Goal: Information Seeking & Learning: Learn about a topic

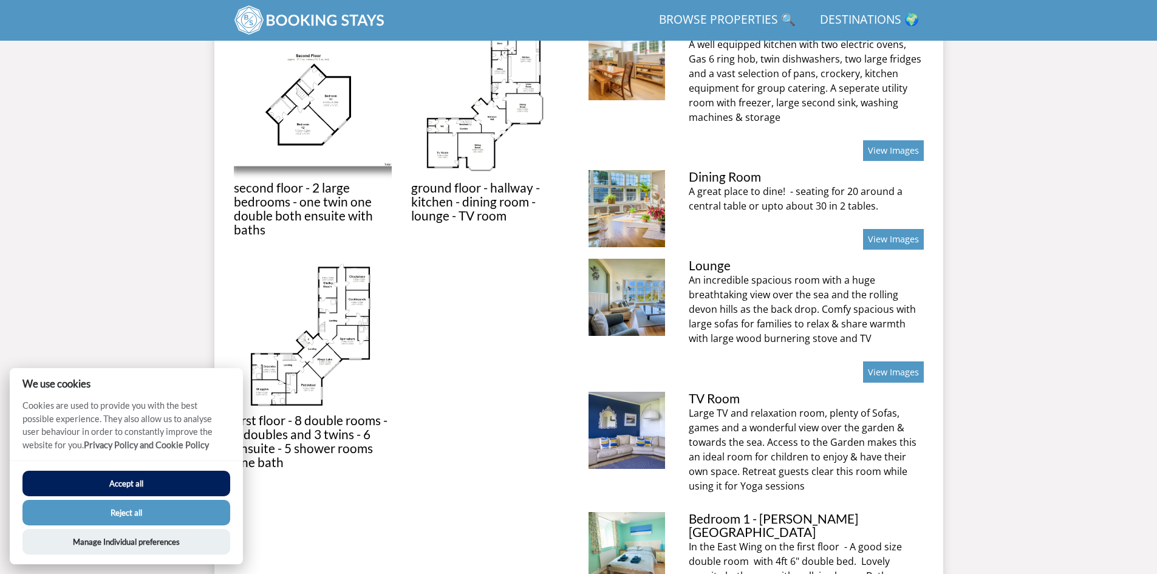
scroll to position [558, 0]
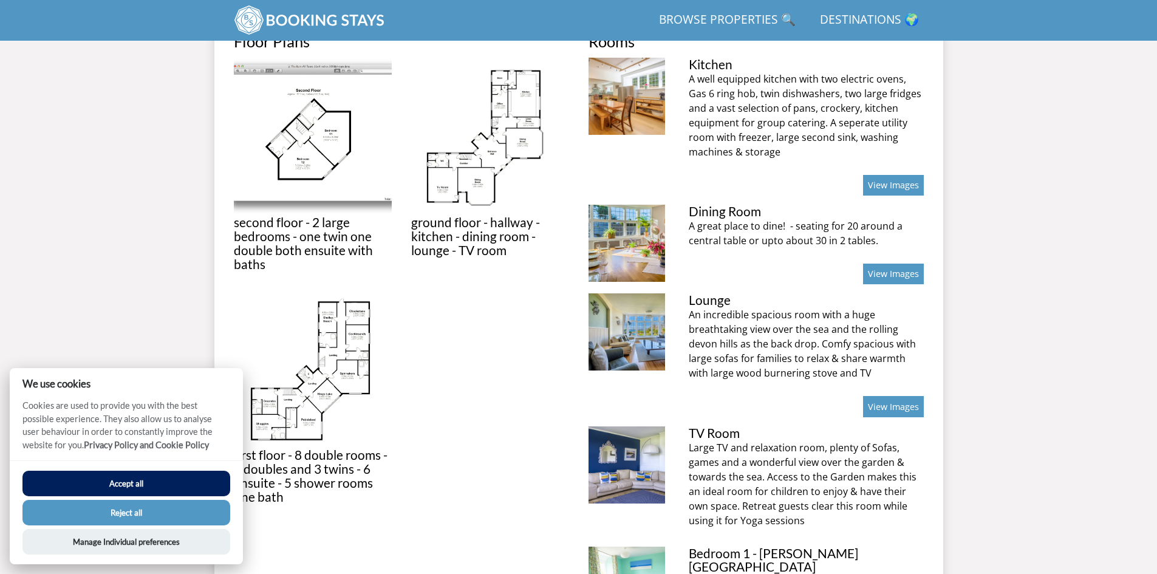
click at [126, 480] on button "Accept all" at bounding box center [126, 484] width 208 height 26
checkbox input "true"
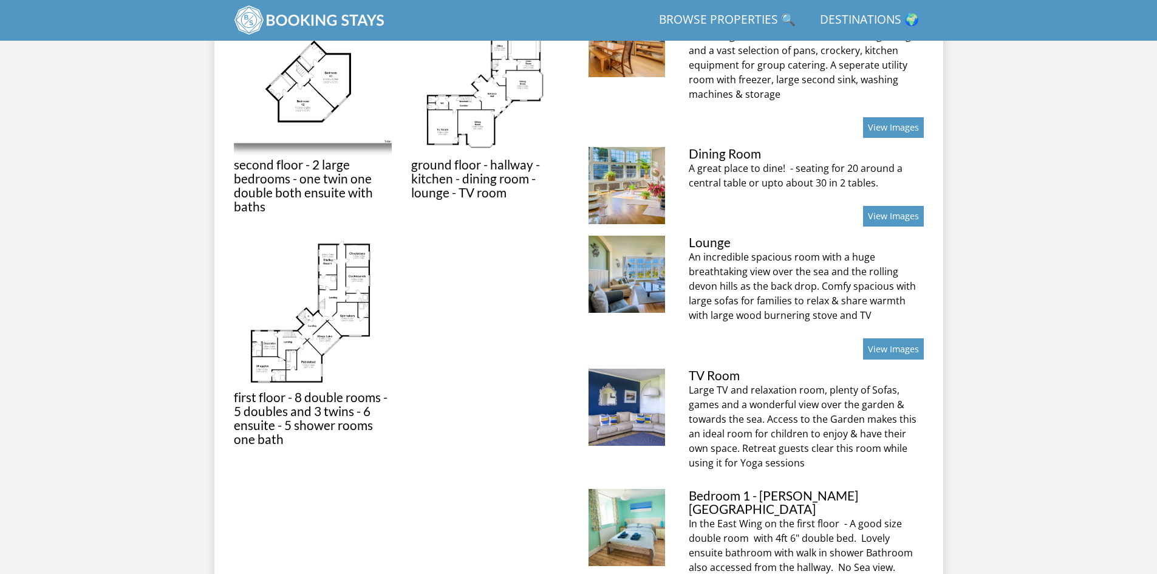
scroll to position [620, 0]
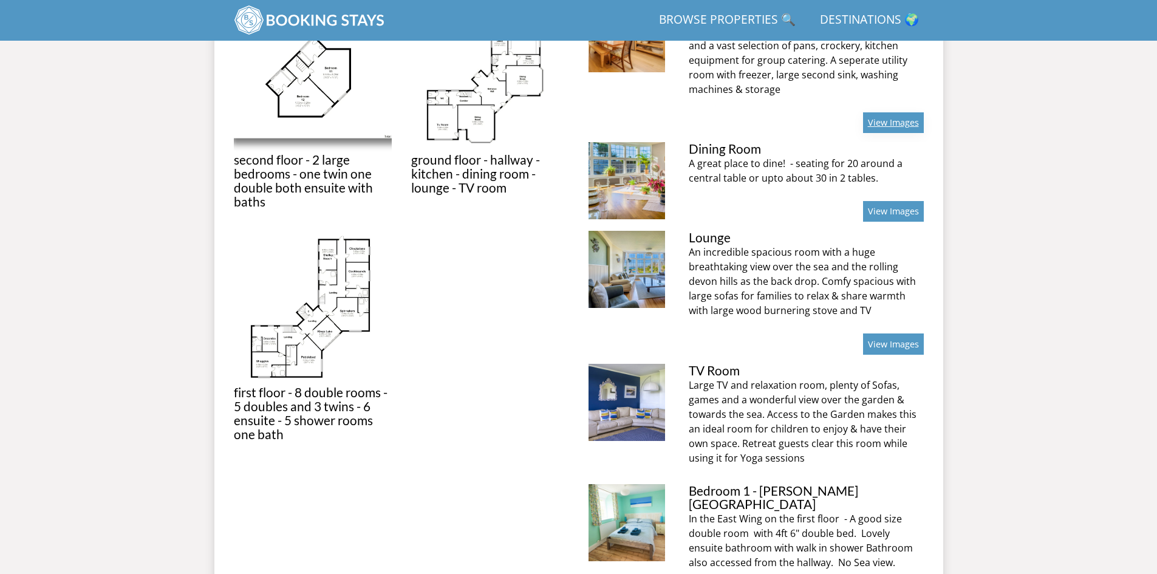
click at [883, 122] on link "View Images" at bounding box center [893, 122] width 61 height 21
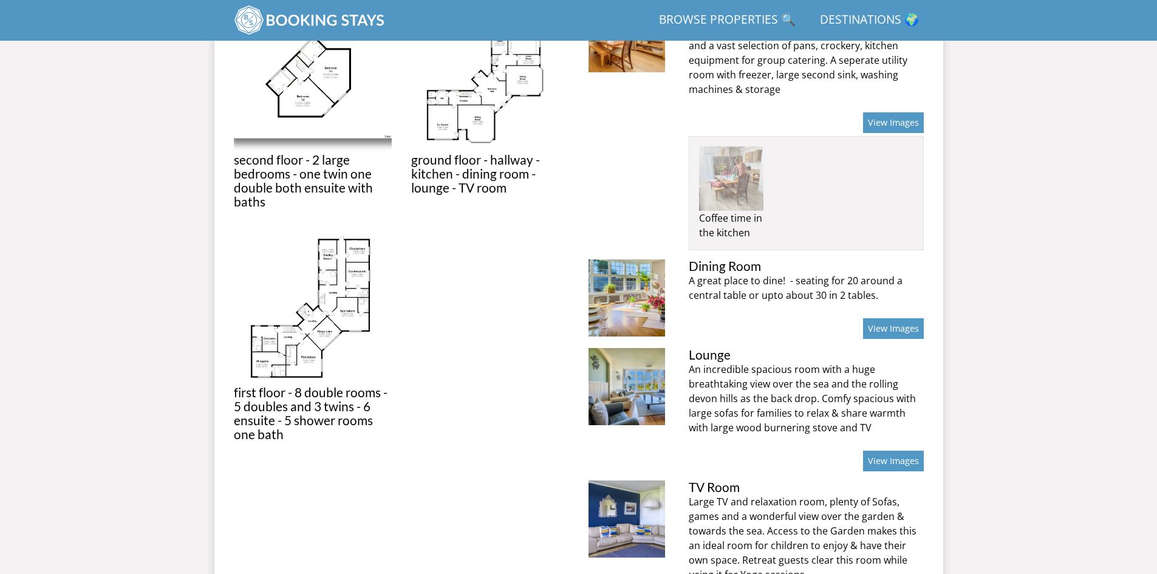
click at [729, 185] on img at bounding box center [731, 178] width 64 height 64
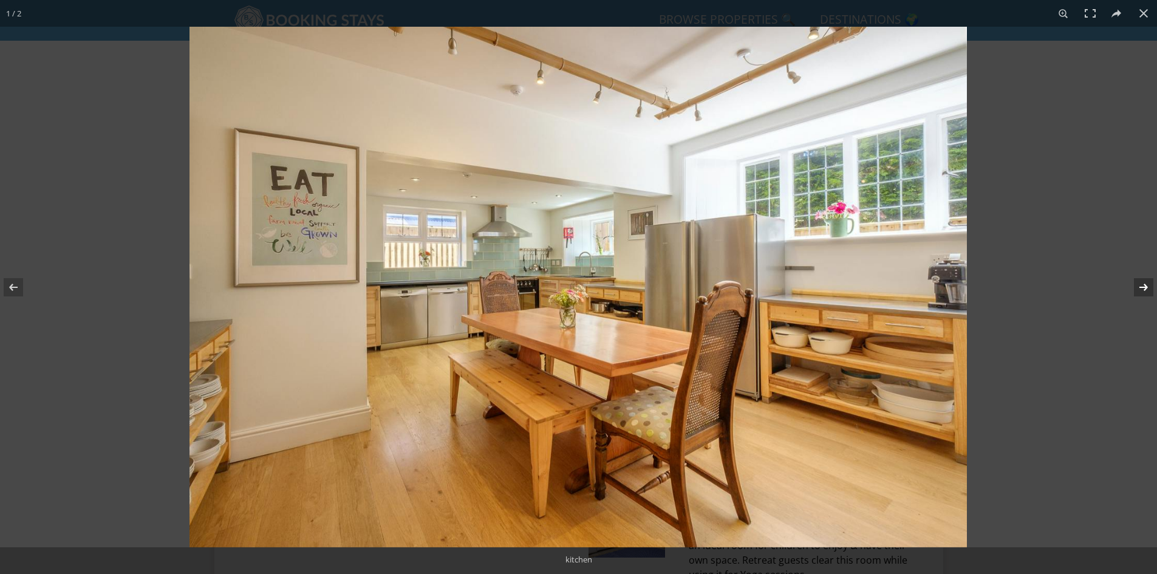
click at [1145, 281] on button at bounding box center [1135, 287] width 43 height 61
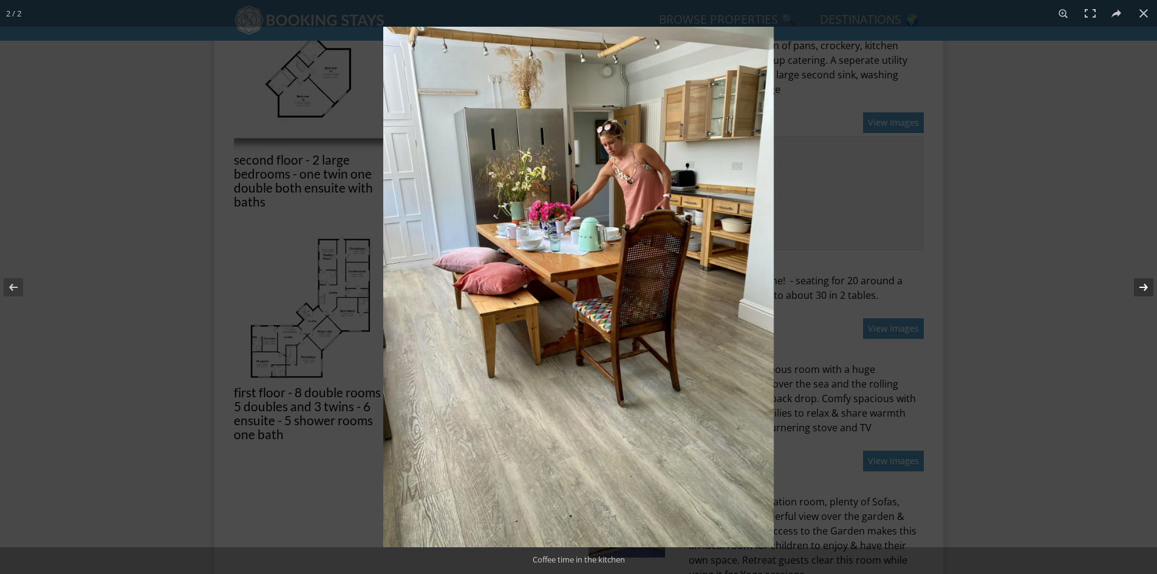
click at [1144, 281] on button at bounding box center [1135, 287] width 43 height 61
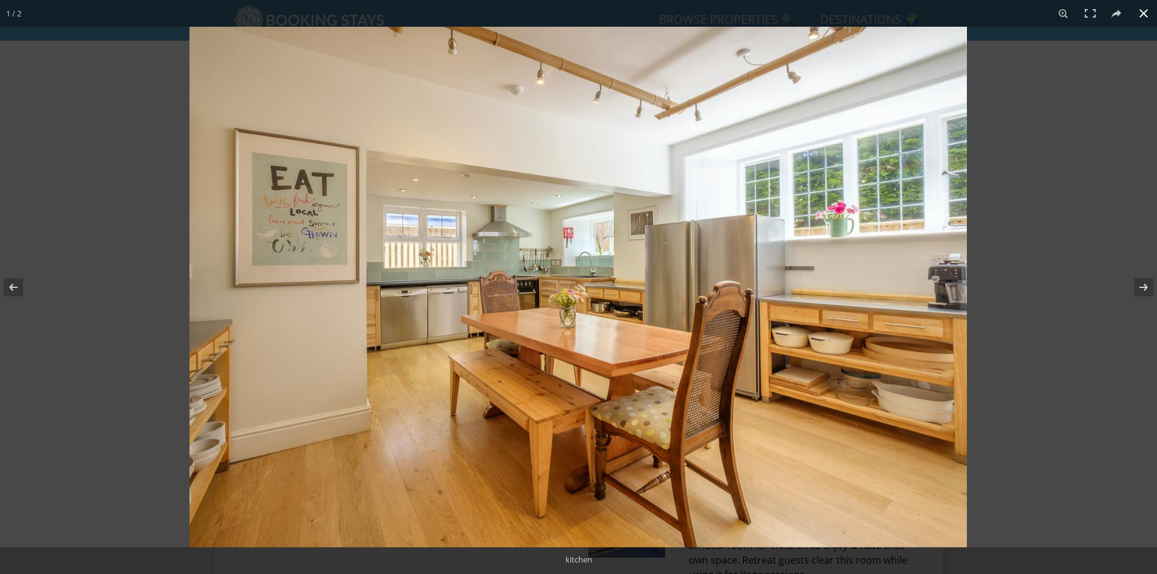
click at [1137, 12] on button at bounding box center [1143, 13] width 27 height 27
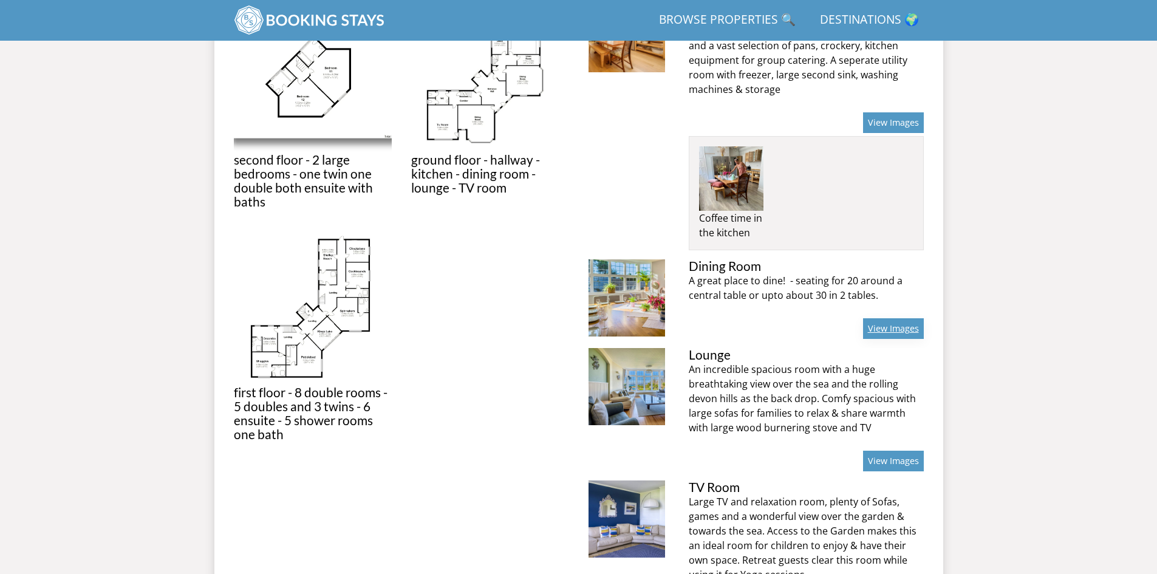
click at [891, 329] on link "View Images" at bounding box center [893, 328] width 61 height 21
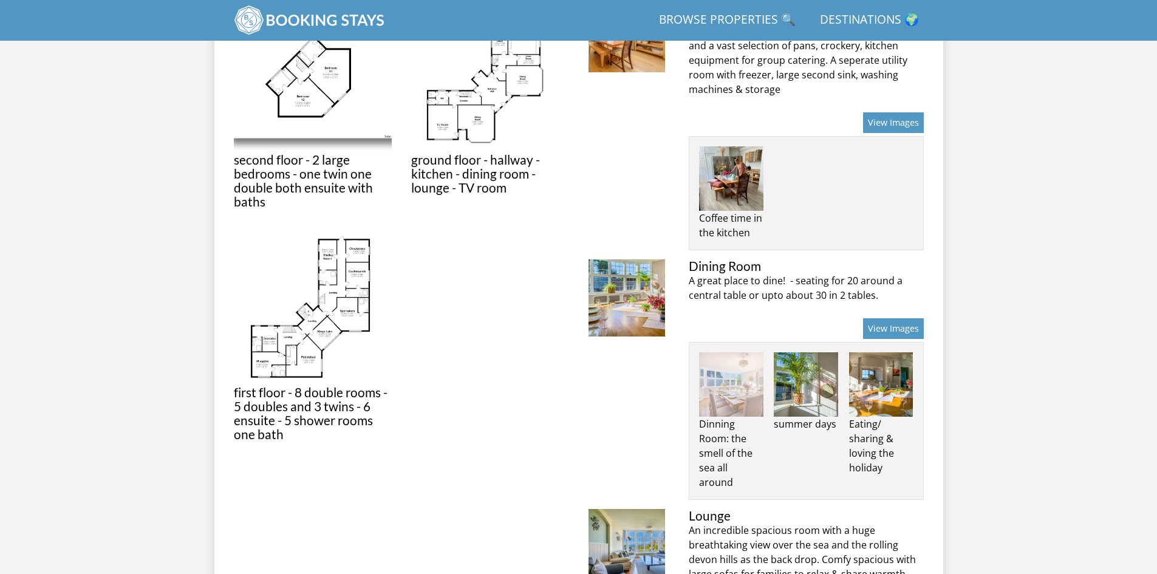
click at [722, 383] on img at bounding box center [731, 384] width 64 height 64
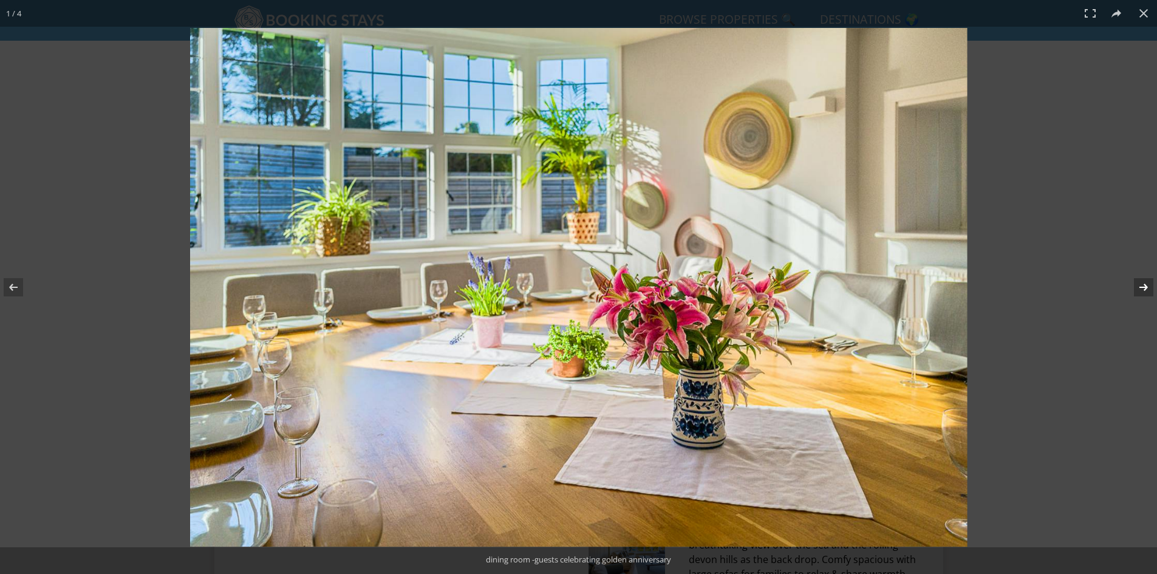
click at [1141, 282] on button at bounding box center [1135, 287] width 43 height 61
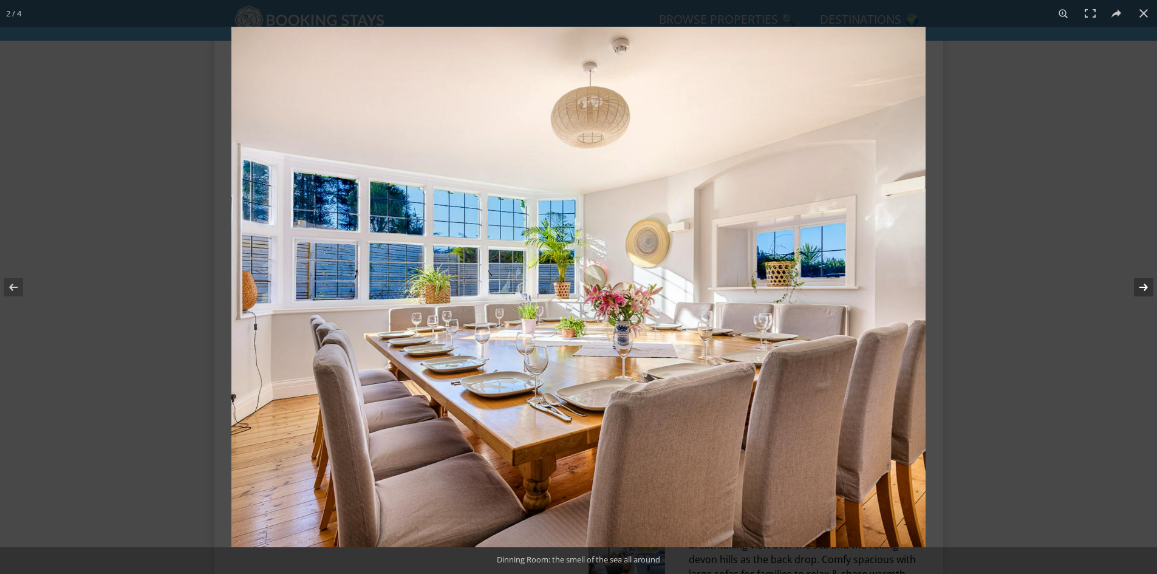
click at [1140, 281] on button at bounding box center [1135, 287] width 43 height 61
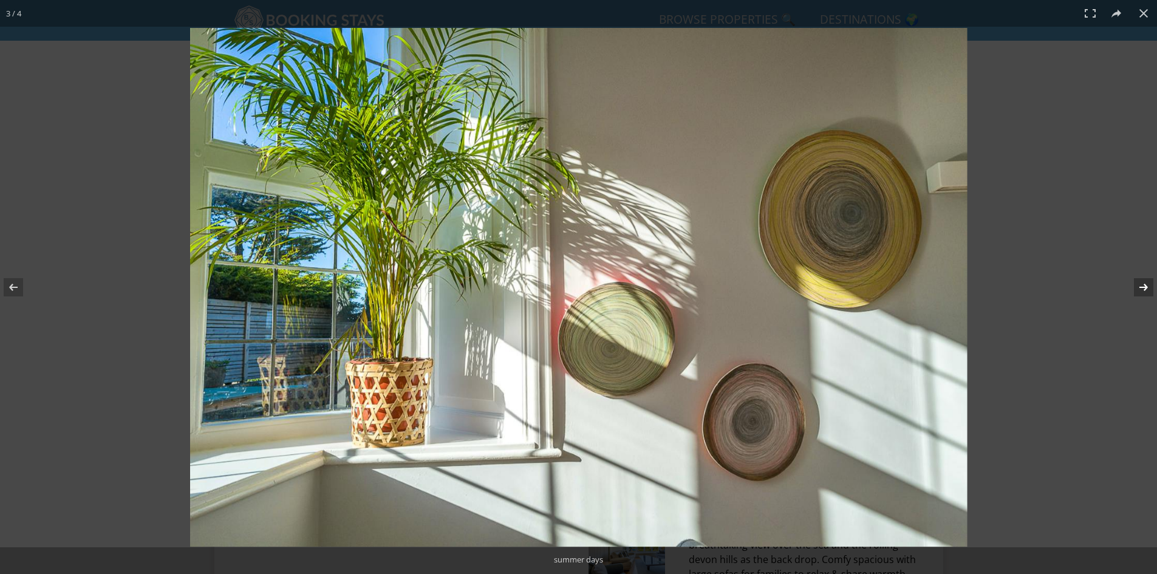
click at [1140, 281] on button at bounding box center [1135, 287] width 43 height 61
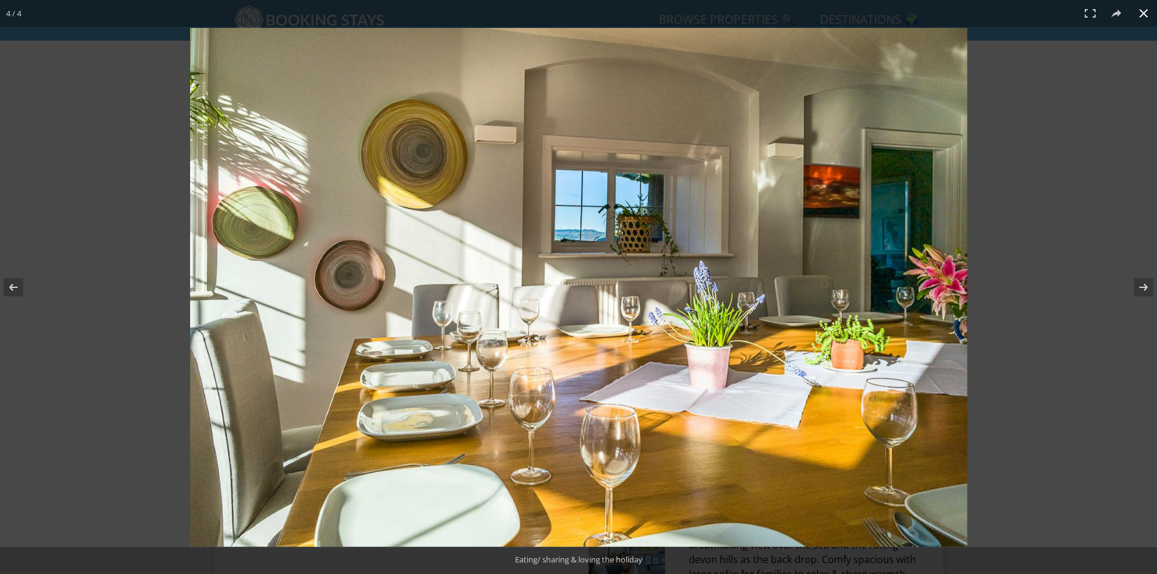
click at [1139, 10] on button at bounding box center [1143, 13] width 27 height 27
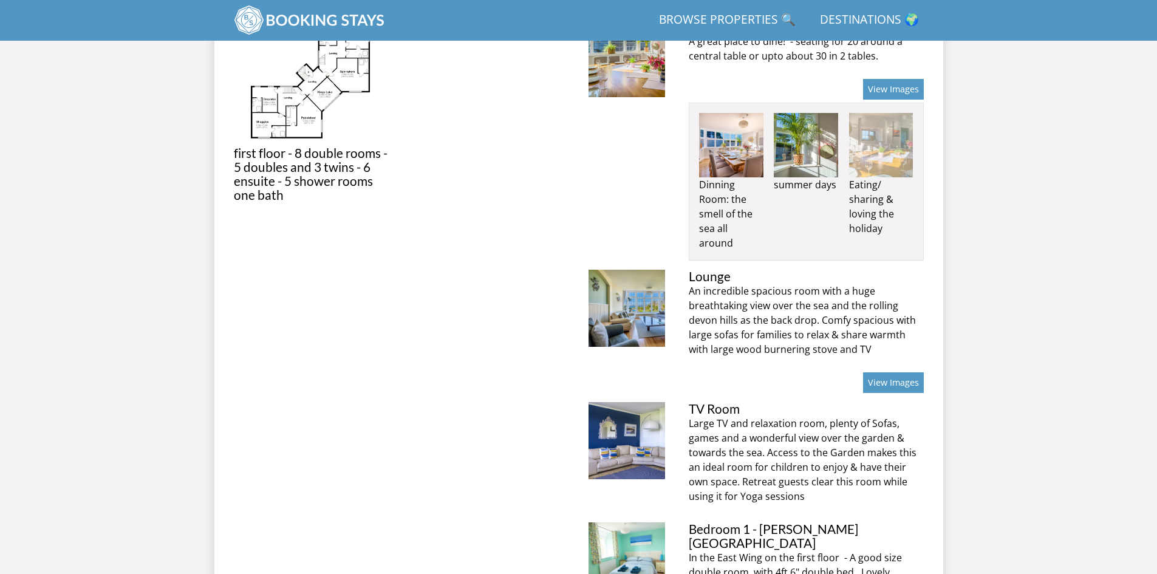
scroll to position [863, 0]
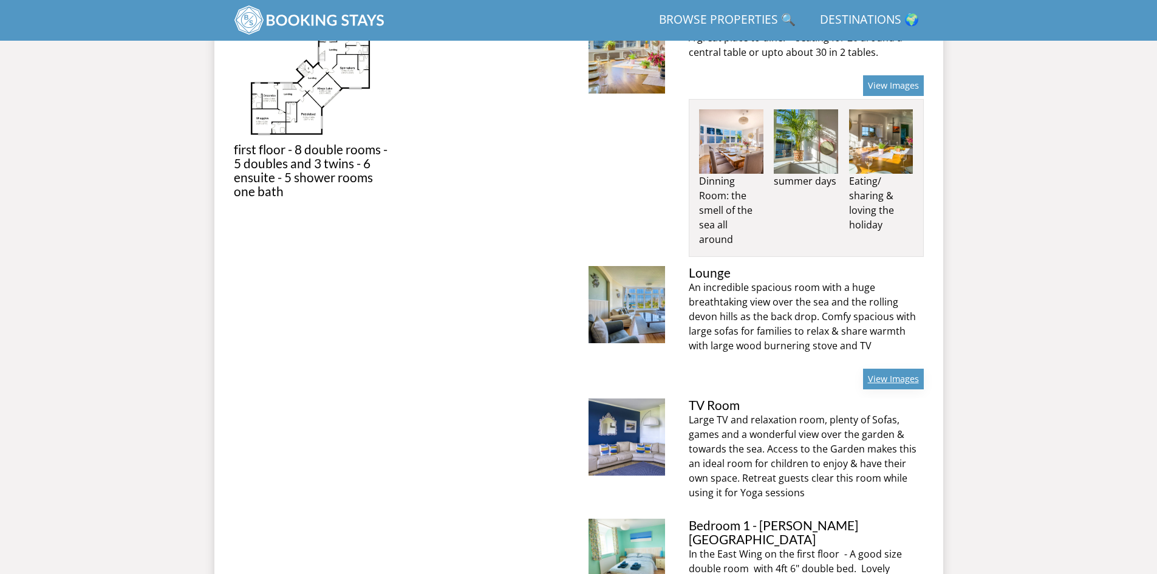
click at [882, 372] on link "View Images" at bounding box center [893, 379] width 61 height 21
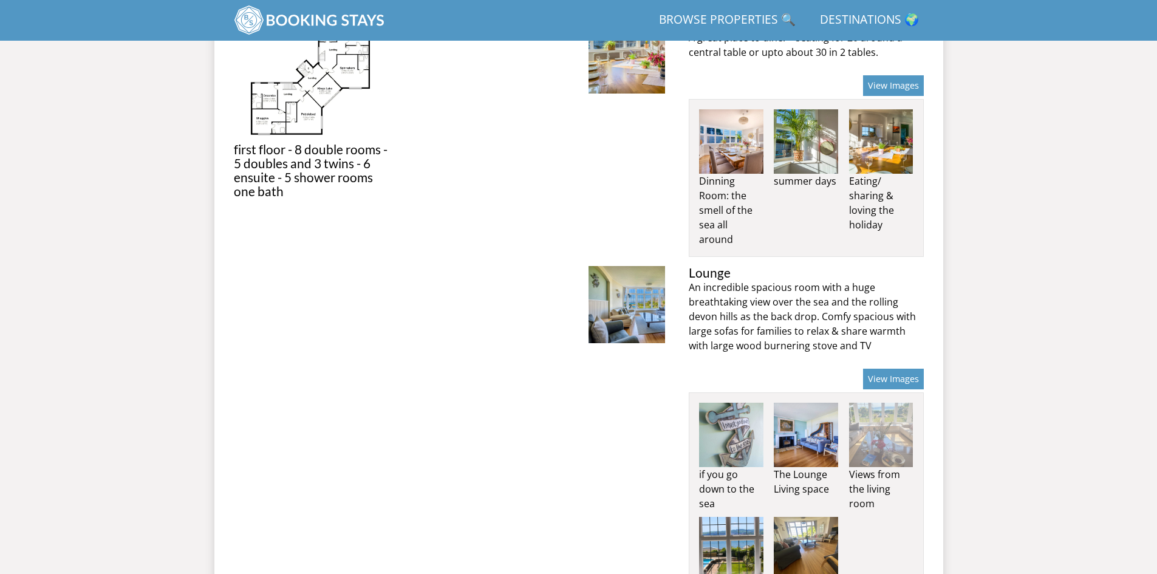
click at [873, 427] on img at bounding box center [881, 435] width 64 height 64
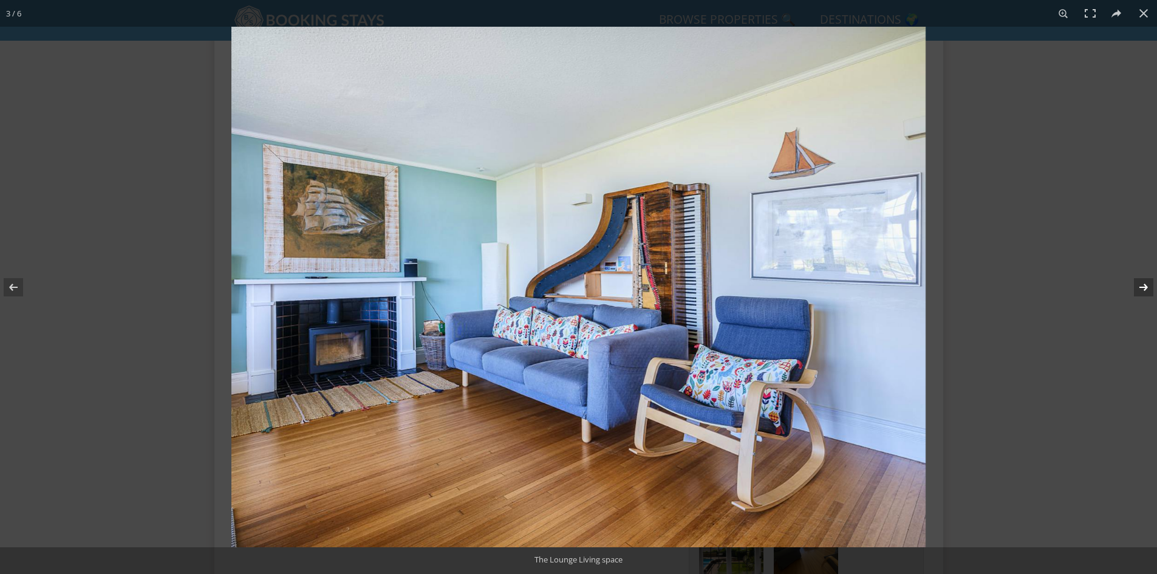
click at [1136, 282] on button at bounding box center [1135, 287] width 43 height 61
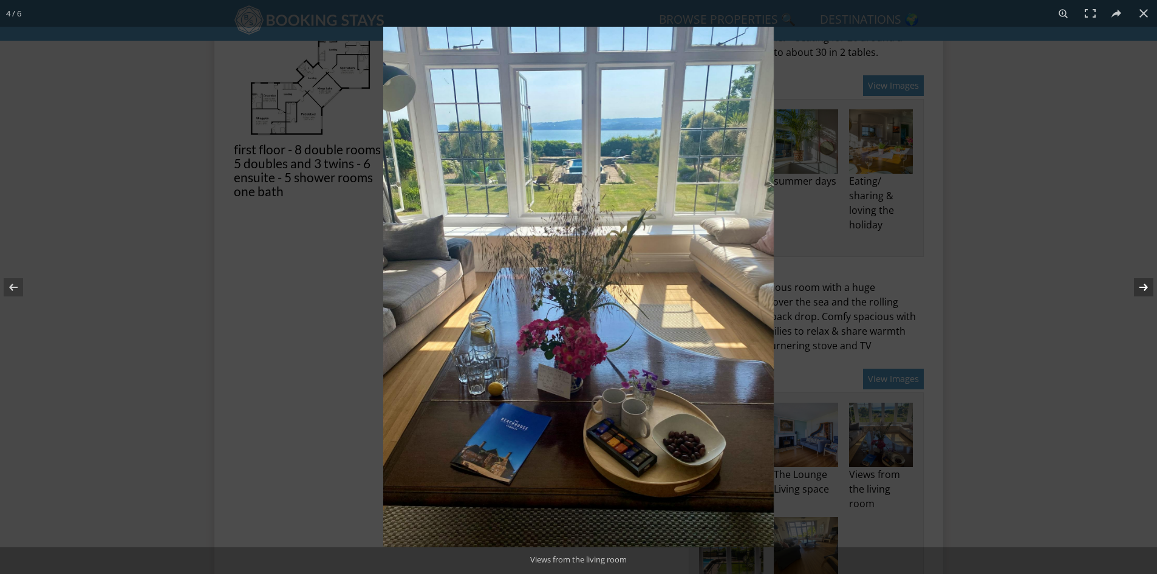
click at [1136, 282] on button at bounding box center [1135, 287] width 43 height 61
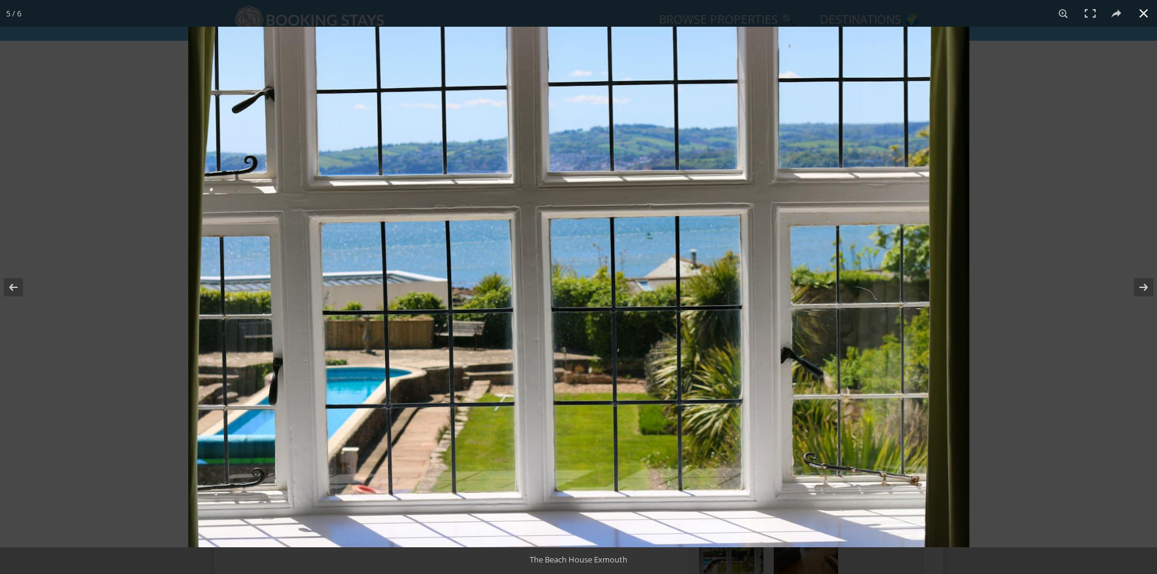
click at [1147, 14] on button at bounding box center [1143, 13] width 27 height 27
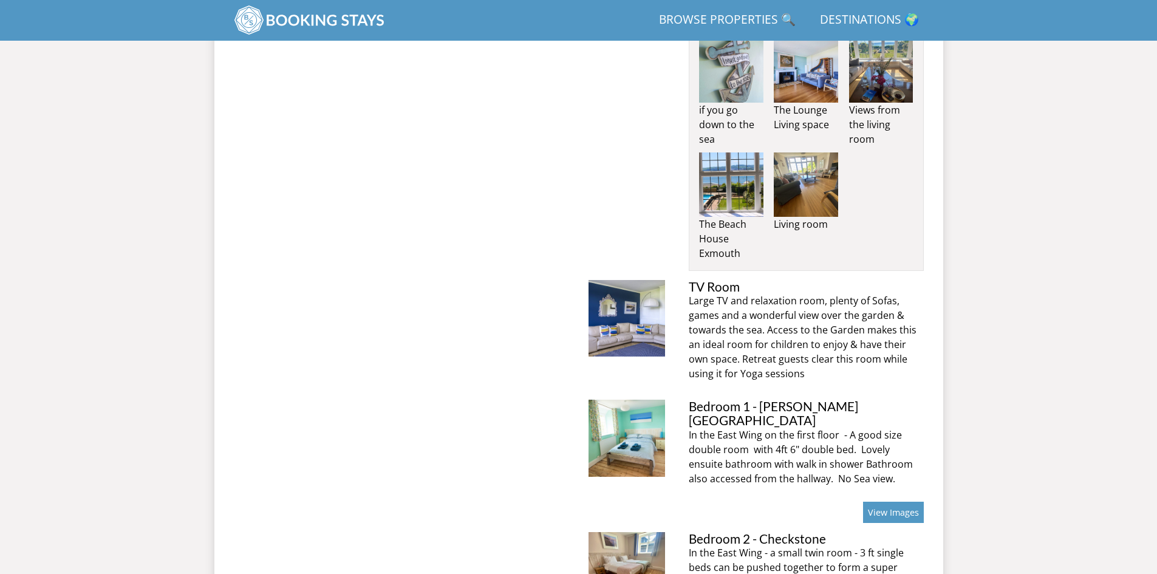
scroll to position [1288, 0]
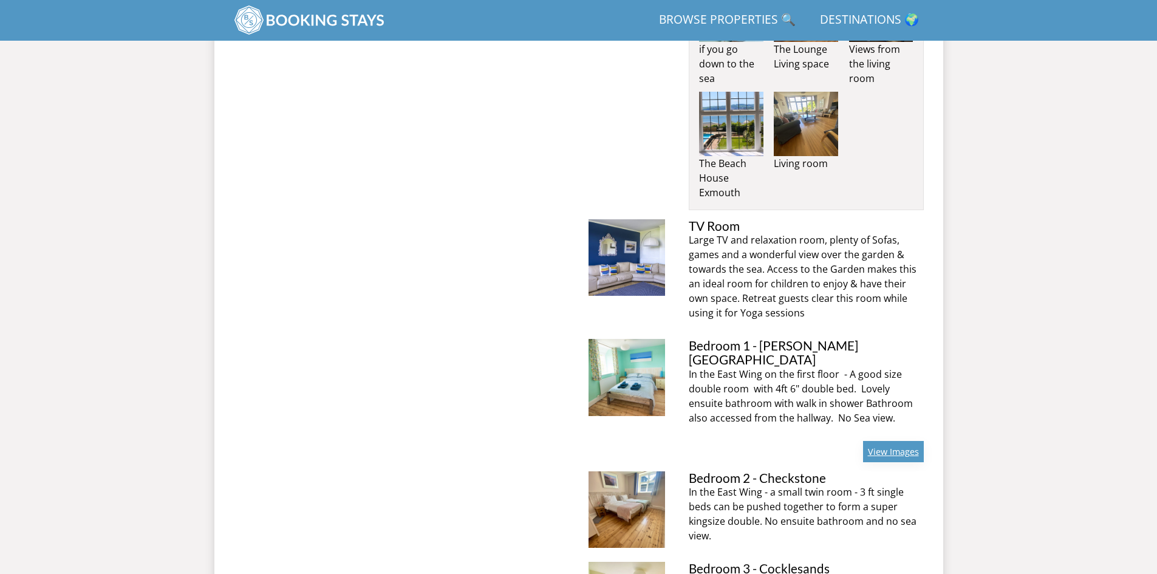
click at [890, 441] on link "View Images" at bounding box center [893, 451] width 61 height 21
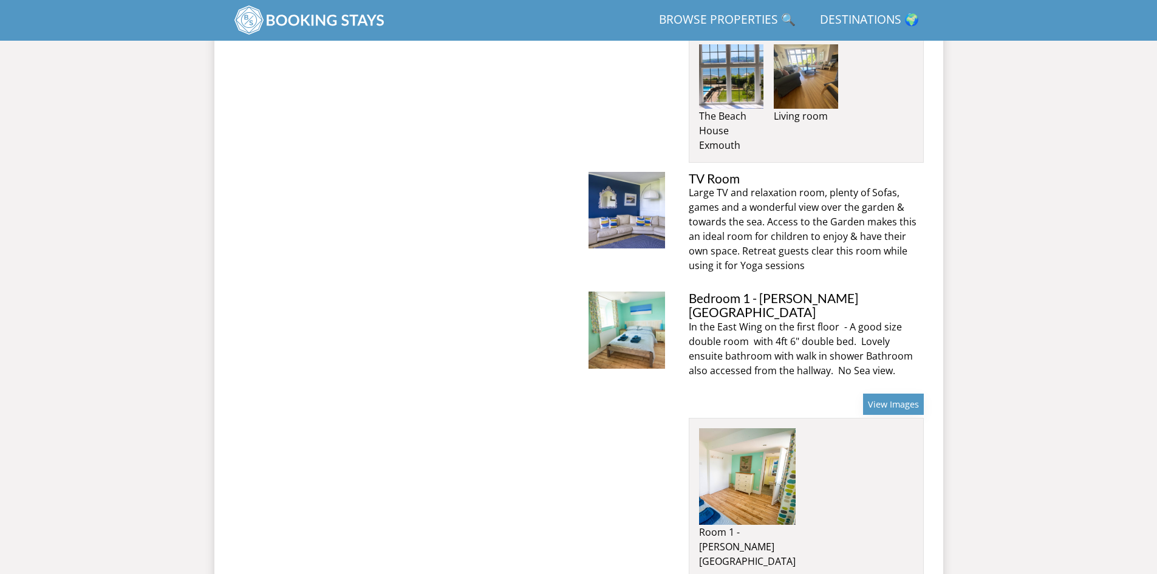
scroll to position [1410, 0]
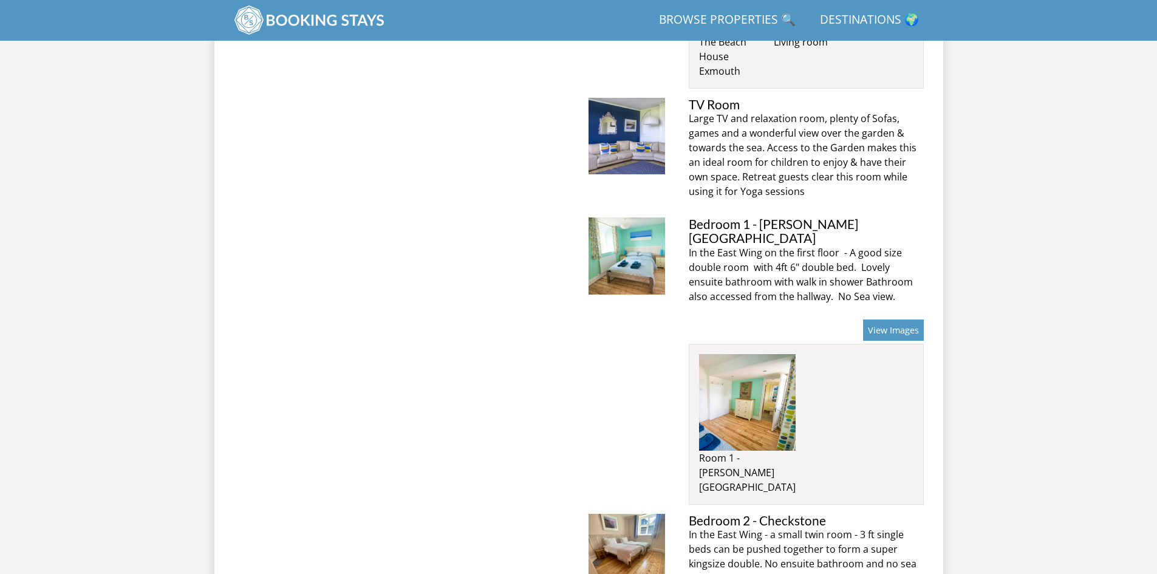
click at [722, 355] on img at bounding box center [747, 402] width 97 height 97
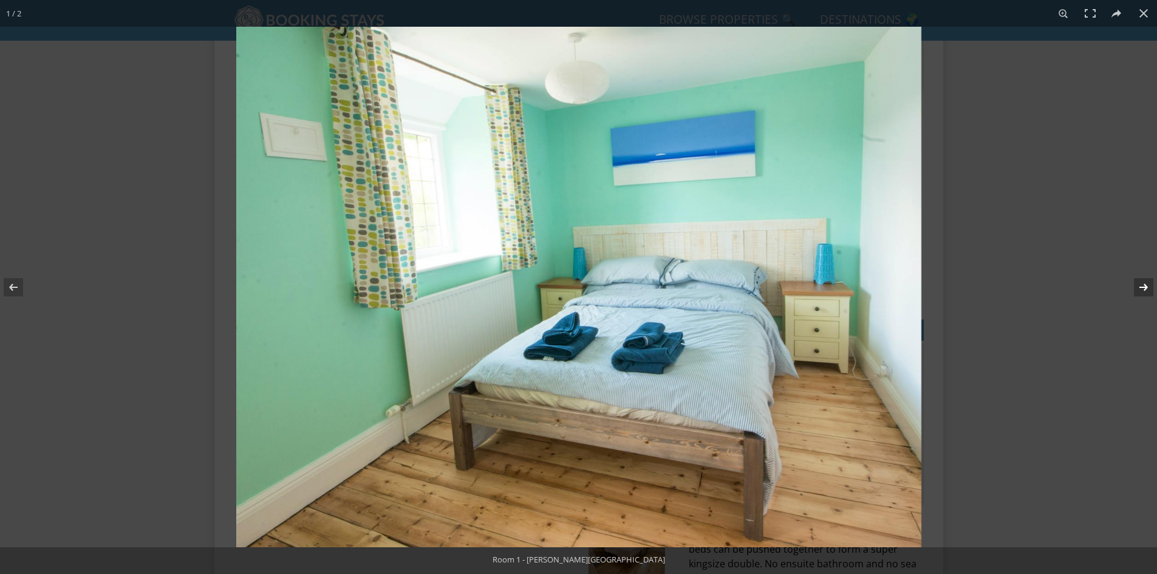
click at [1141, 287] on button at bounding box center [1135, 287] width 43 height 61
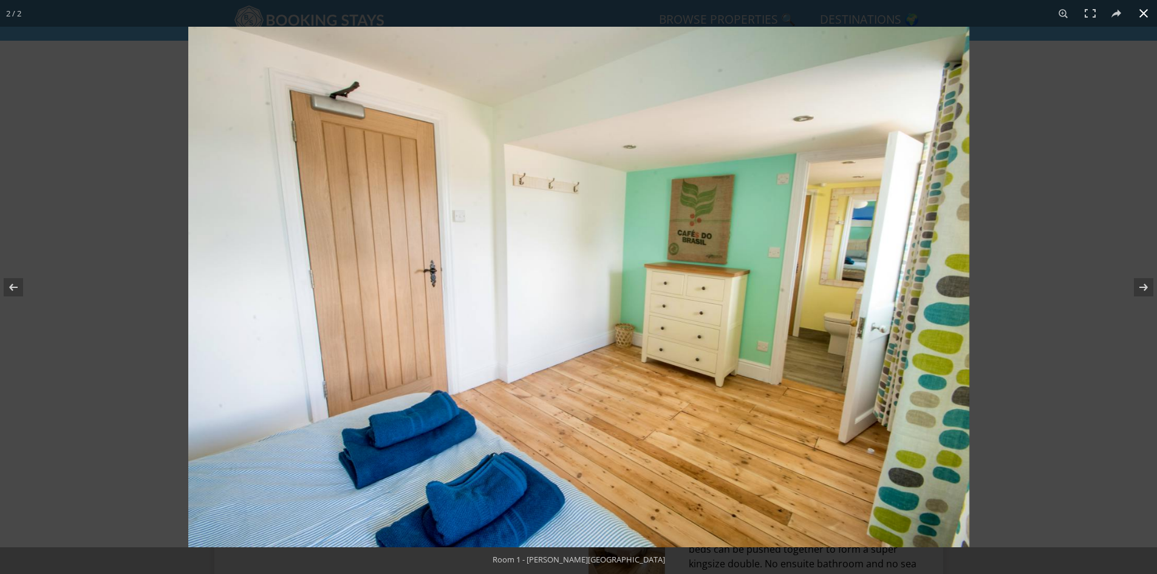
click at [1142, 12] on button at bounding box center [1143, 13] width 27 height 27
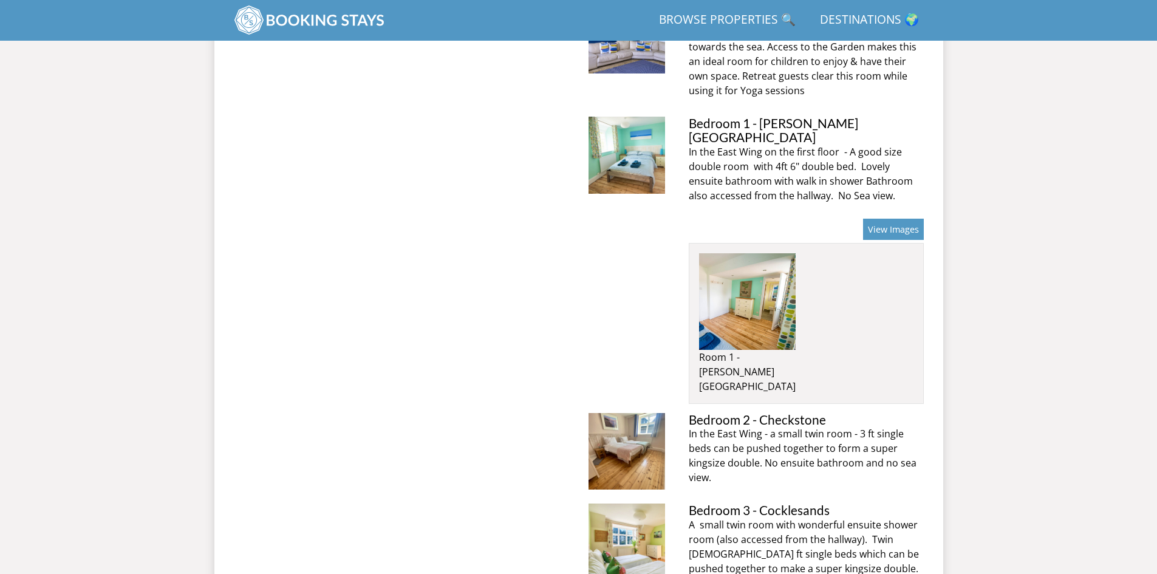
scroll to position [1531, 0]
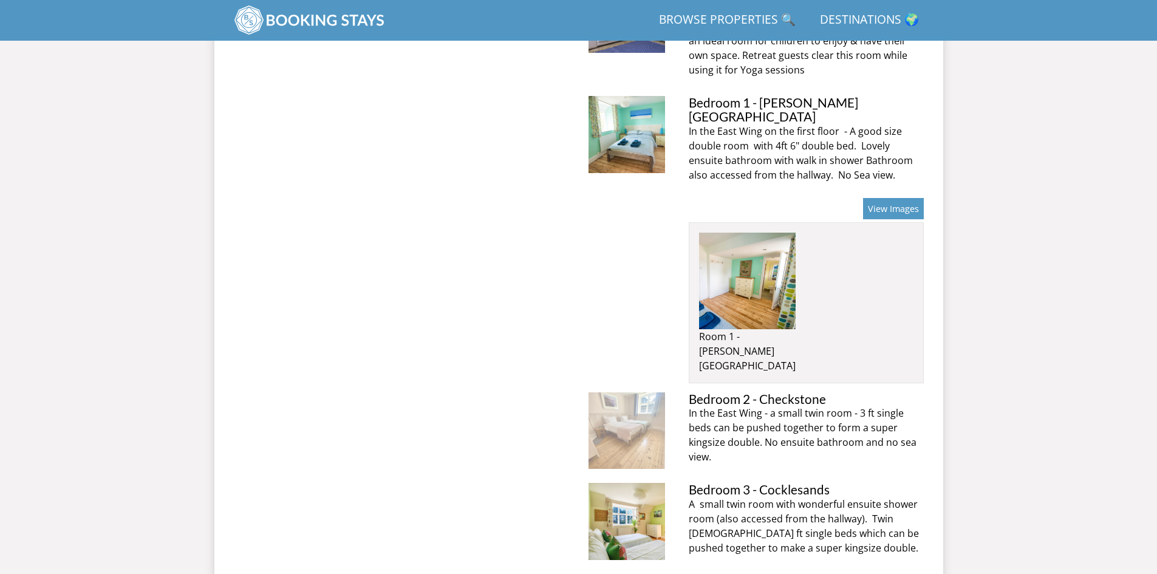
click at [649, 392] on img at bounding box center [627, 430] width 77 height 77
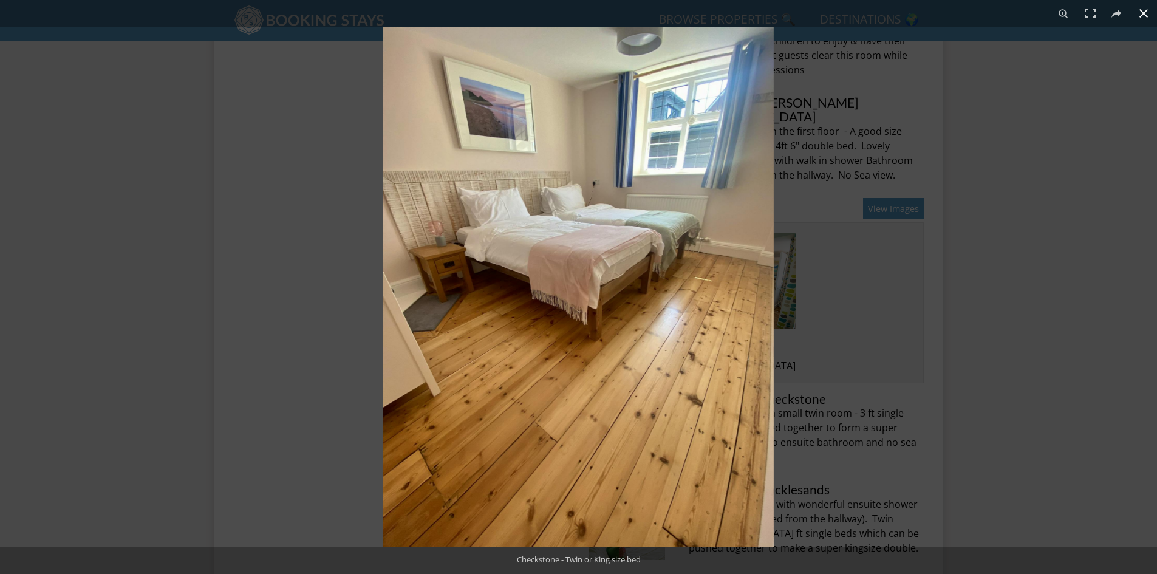
click at [1139, 13] on button at bounding box center [1143, 13] width 27 height 27
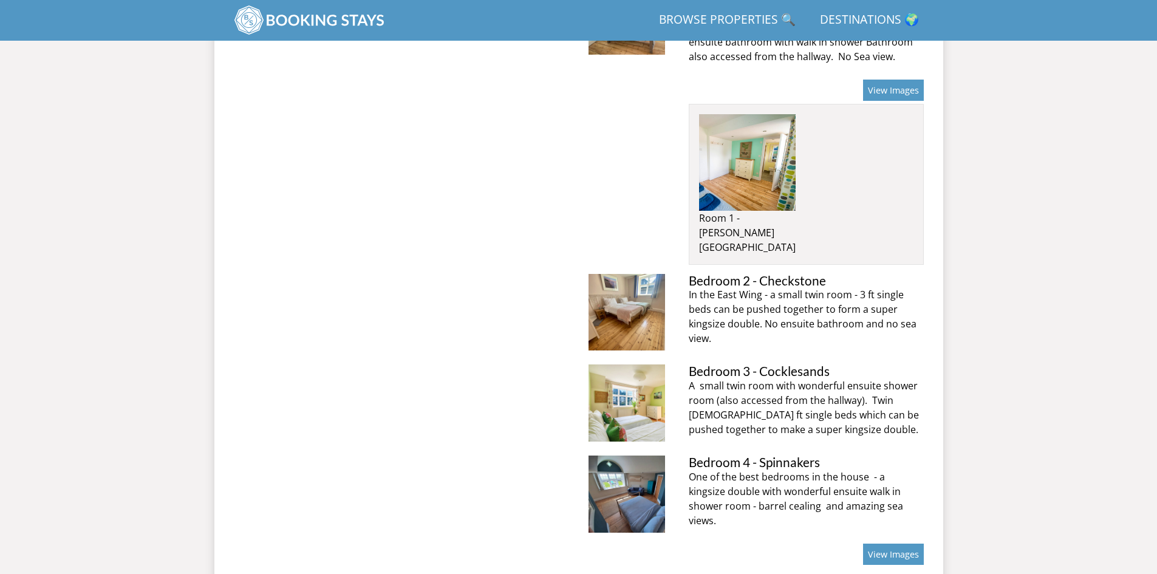
scroll to position [1653, 0]
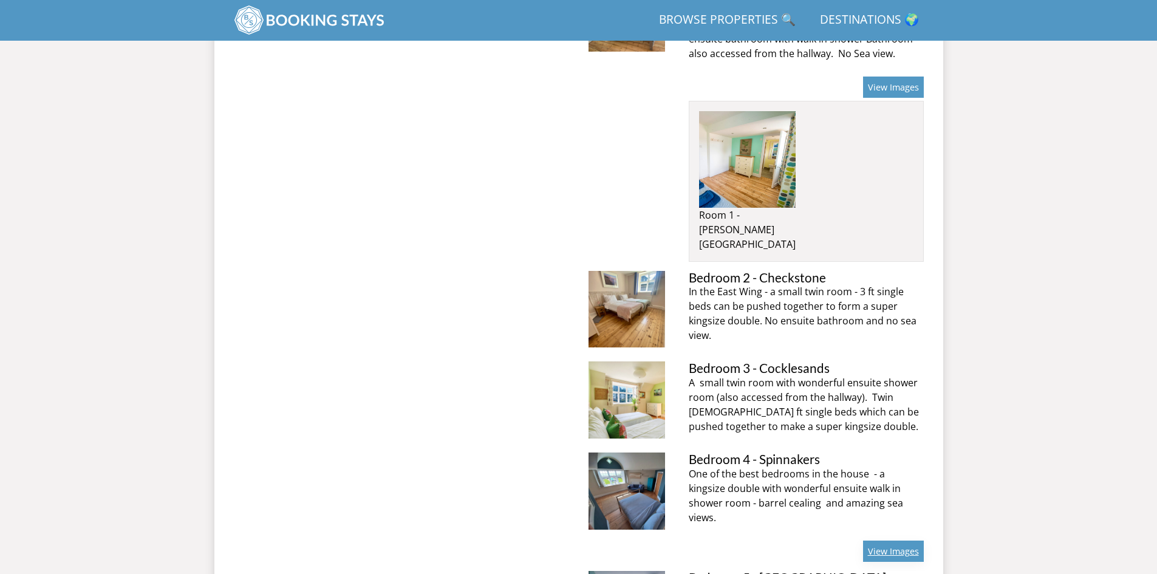
click at [887, 541] on link "View Images" at bounding box center [893, 551] width 61 height 21
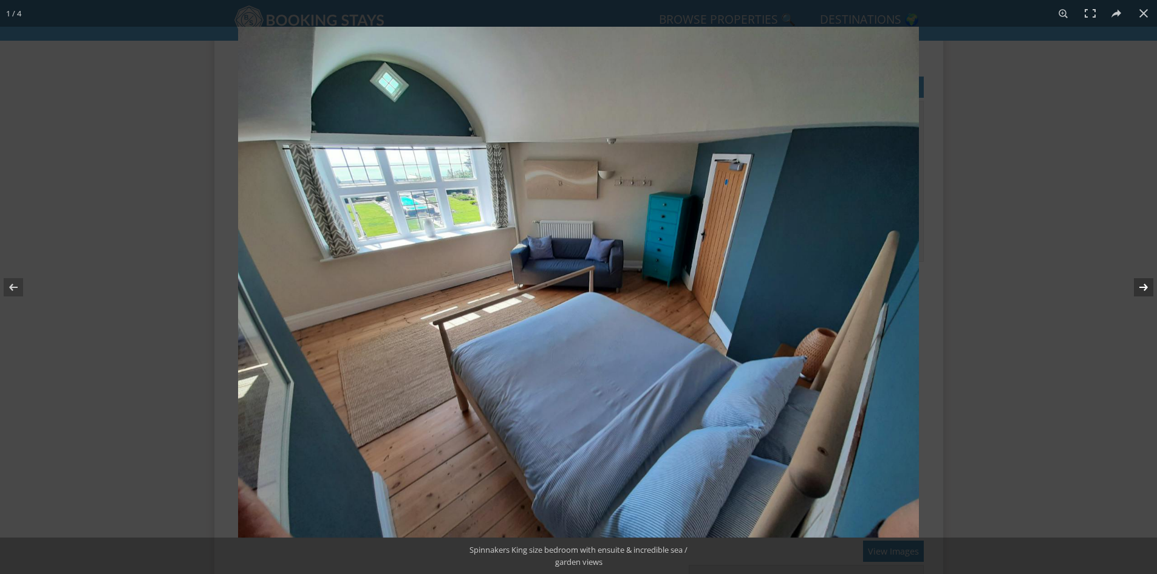
click at [1136, 289] on button at bounding box center [1135, 287] width 43 height 61
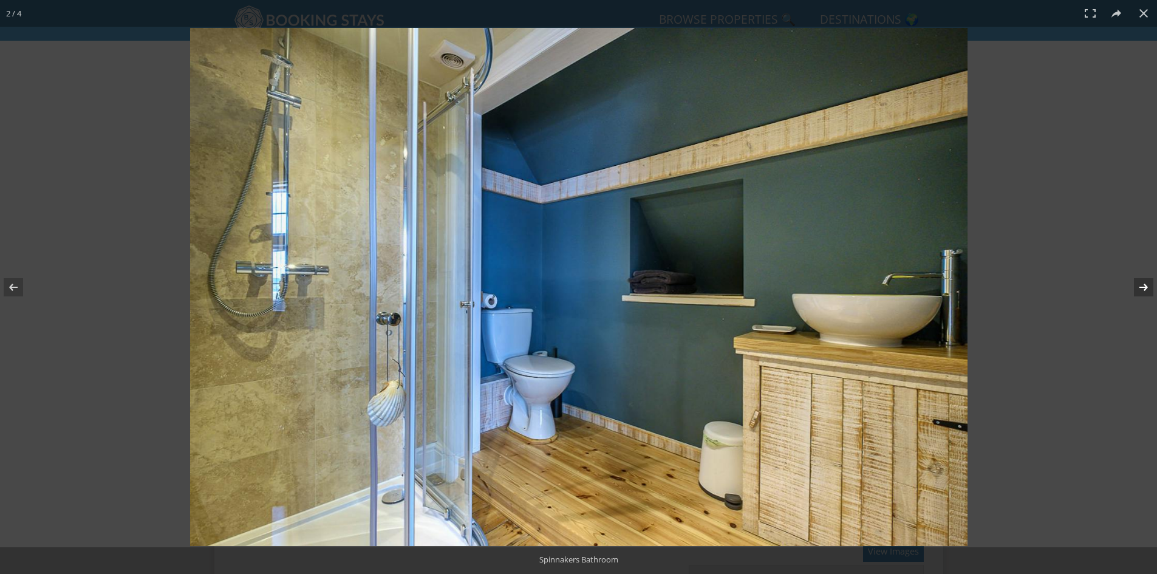
click at [1146, 283] on button at bounding box center [1135, 287] width 43 height 61
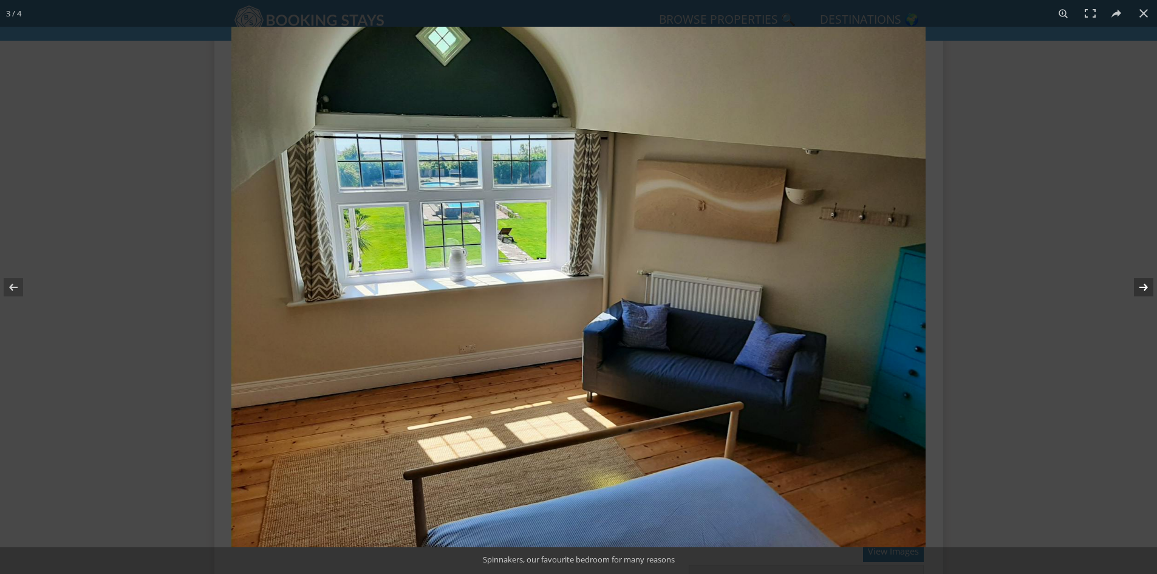
click at [1142, 285] on button at bounding box center [1135, 287] width 43 height 61
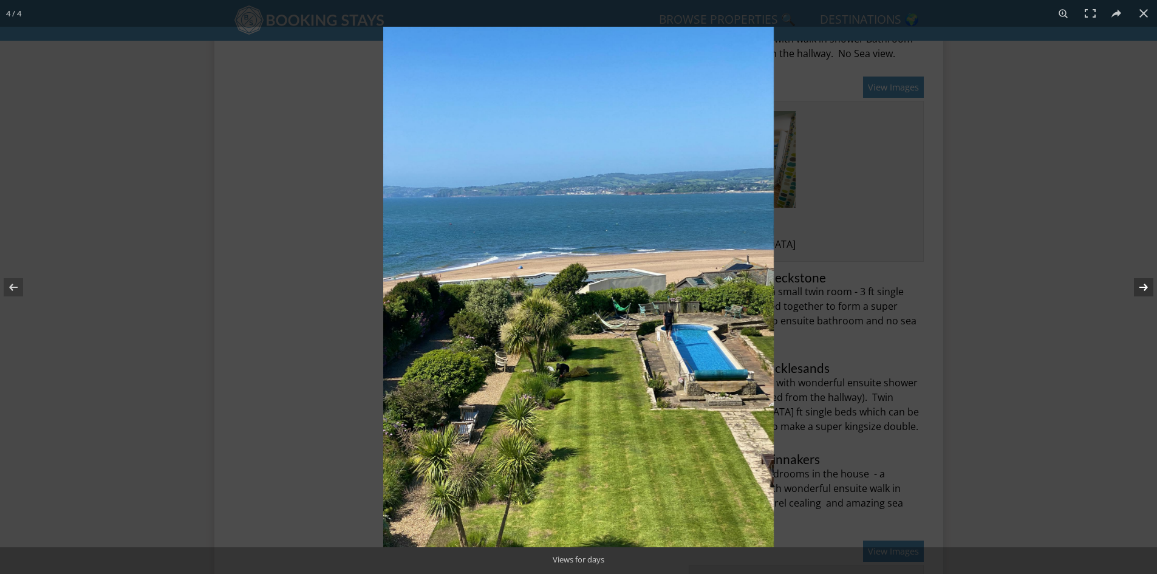
click at [1141, 285] on button at bounding box center [1135, 287] width 43 height 61
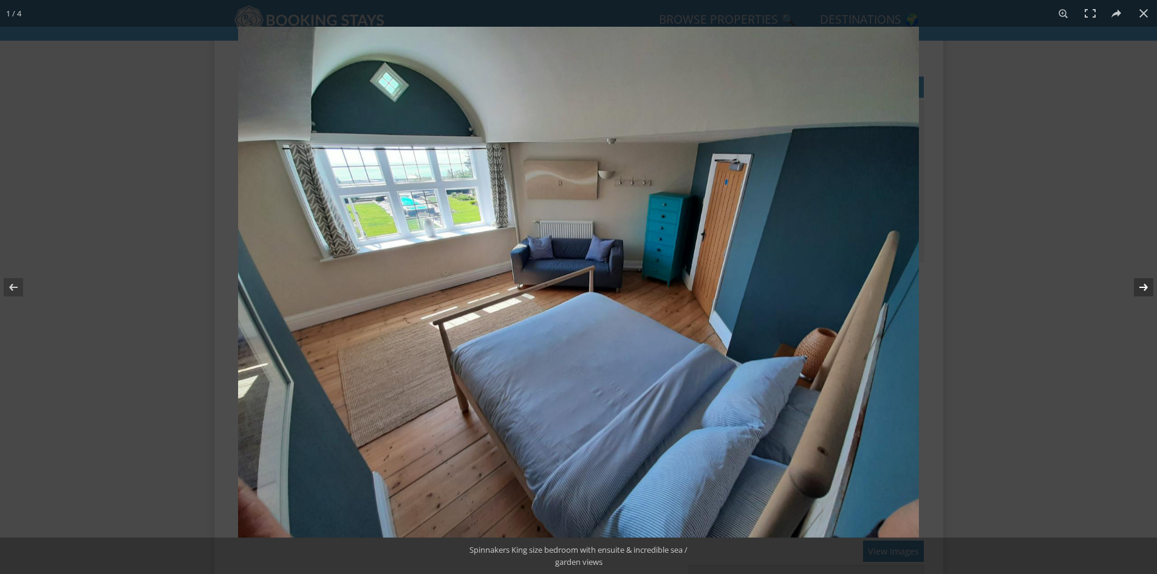
click at [1141, 285] on button at bounding box center [1135, 287] width 43 height 61
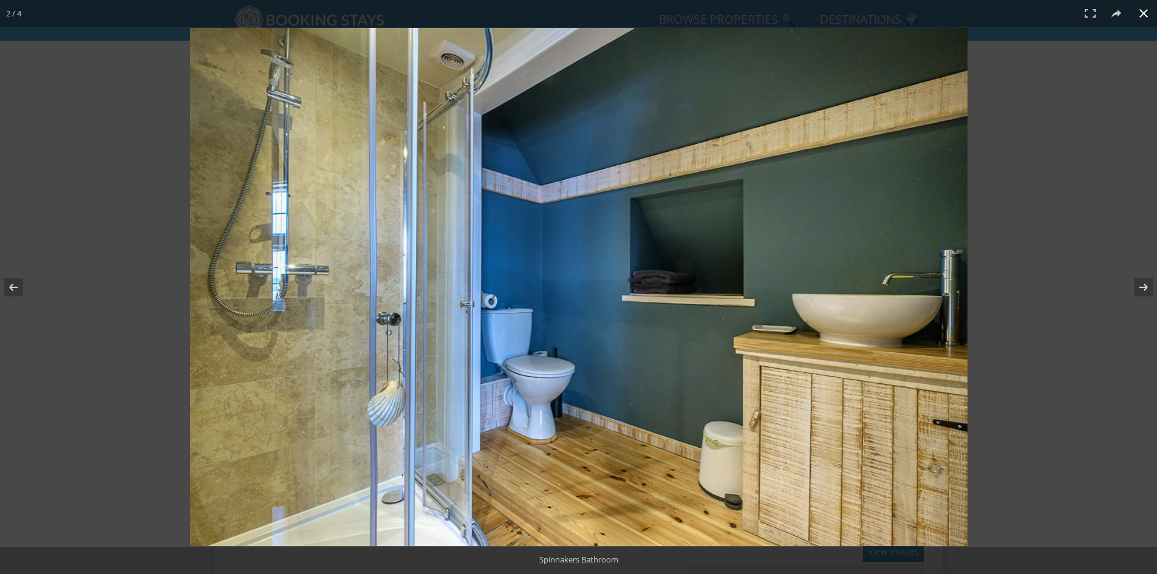
click at [1141, 13] on button at bounding box center [1143, 13] width 27 height 27
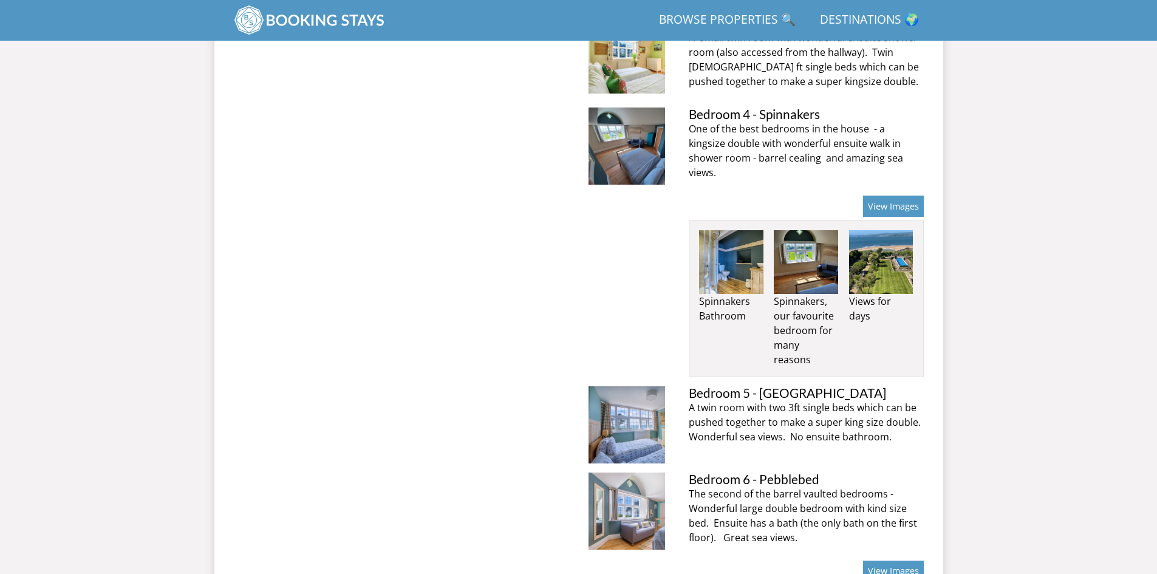
scroll to position [2017, 0]
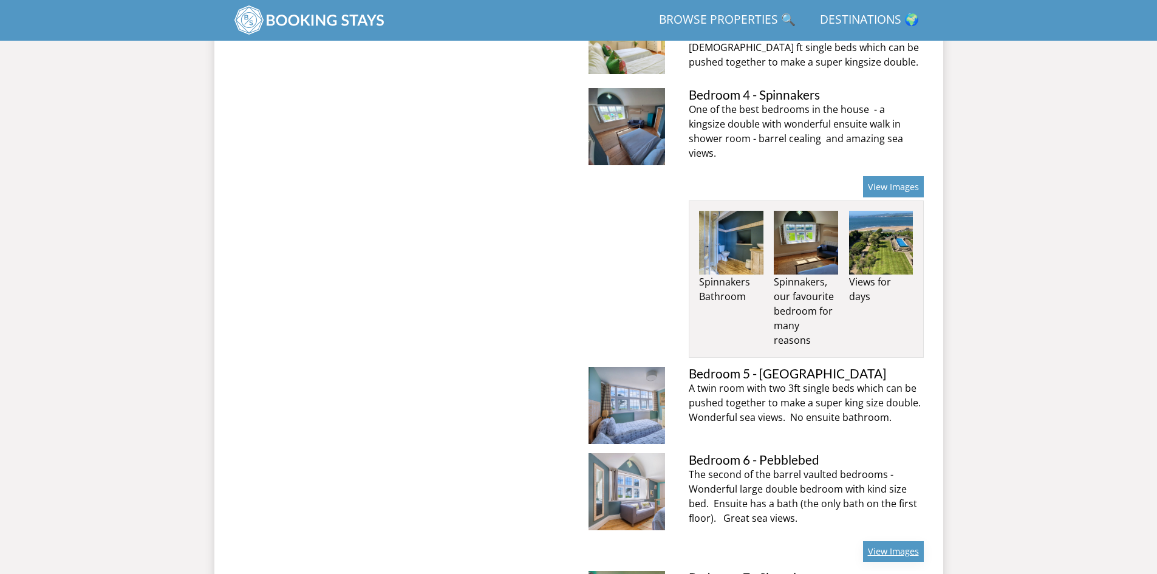
click at [891, 541] on link "View Images" at bounding box center [893, 551] width 61 height 21
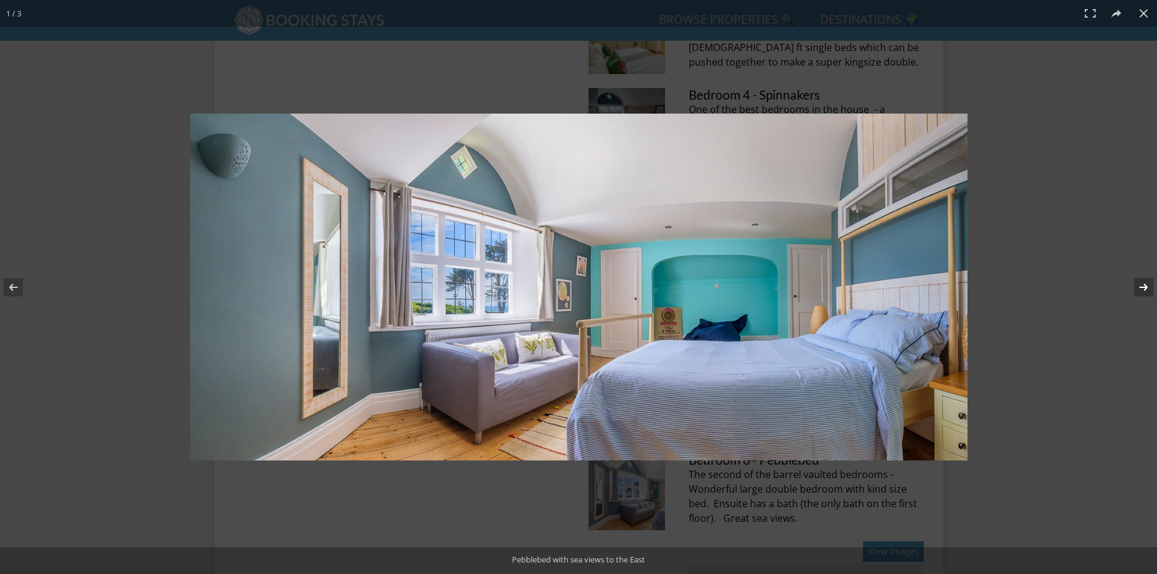
click at [1139, 286] on button at bounding box center [1135, 287] width 43 height 61
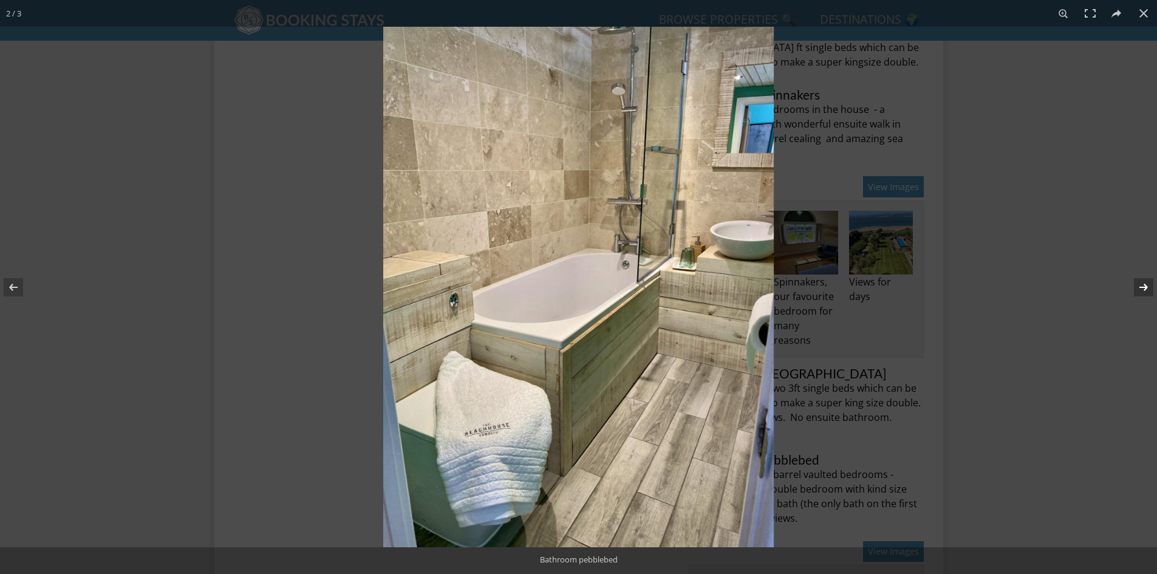
click at [1139, 286] on button at bounding box center [1135, 287] width 43 height 61
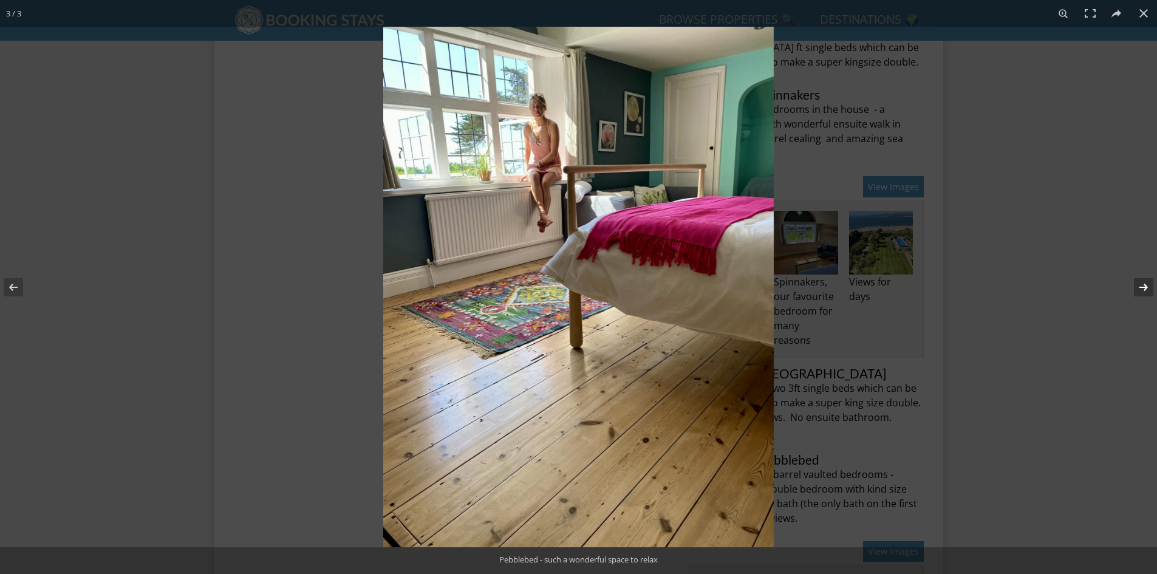
click at [1139, 286] on button at bounding box center [1135, 287] width 43 height 61
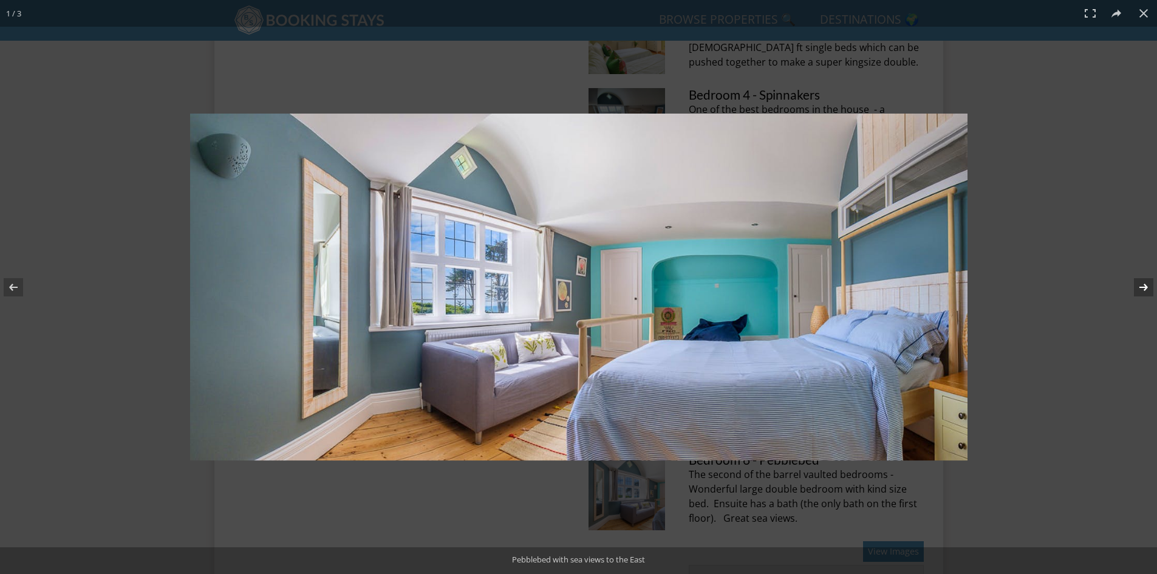
click at [1139, 286] on button at bounding box center [1135, 287] width 43 height 61
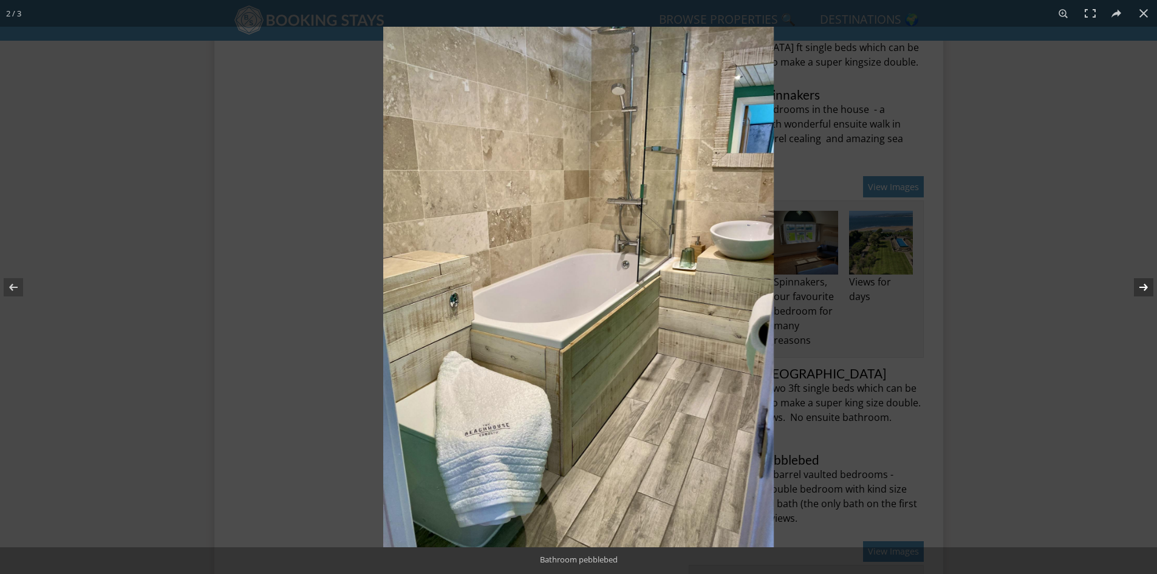
click at [1139, 286] on button at bounding box center [1135, 287] width 43 height 61
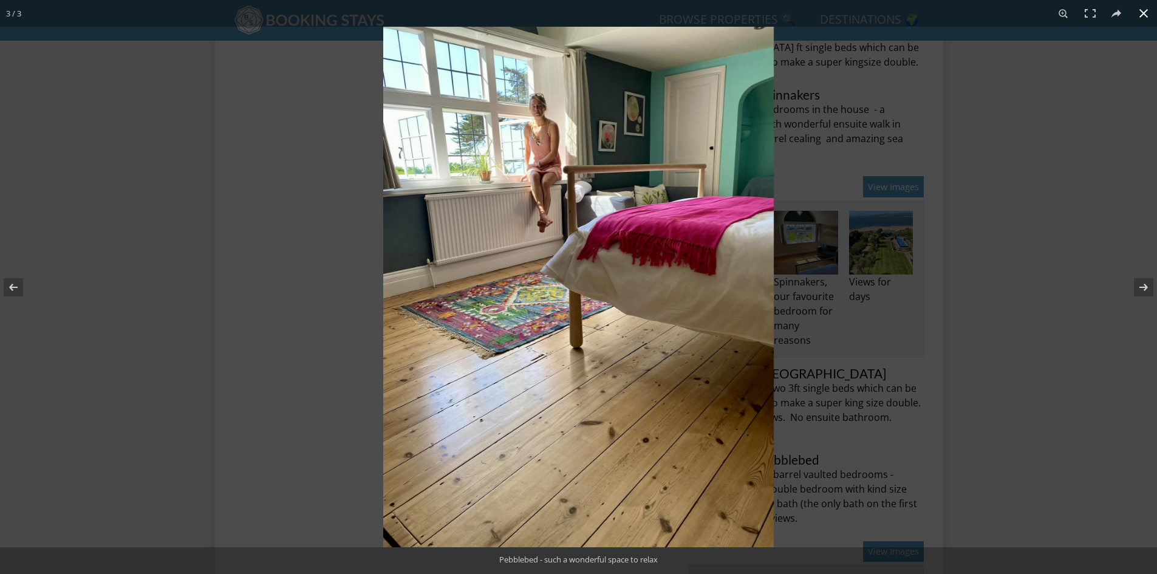
click at [1137, 12] on button at bounding box center [1143, 13] width 27 height 27
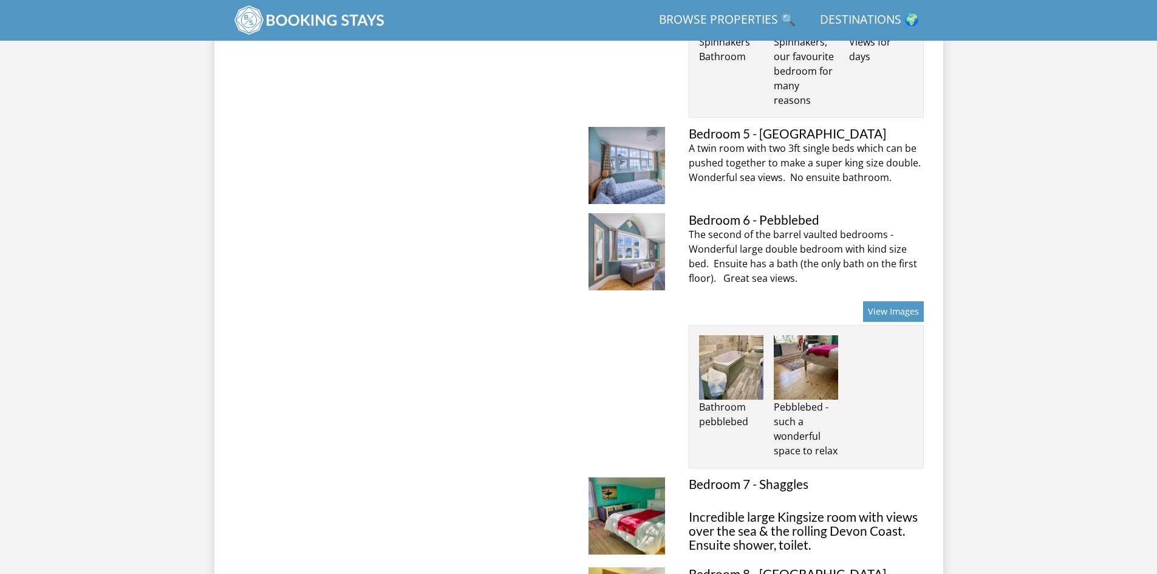
scroll to position [2260, 0]
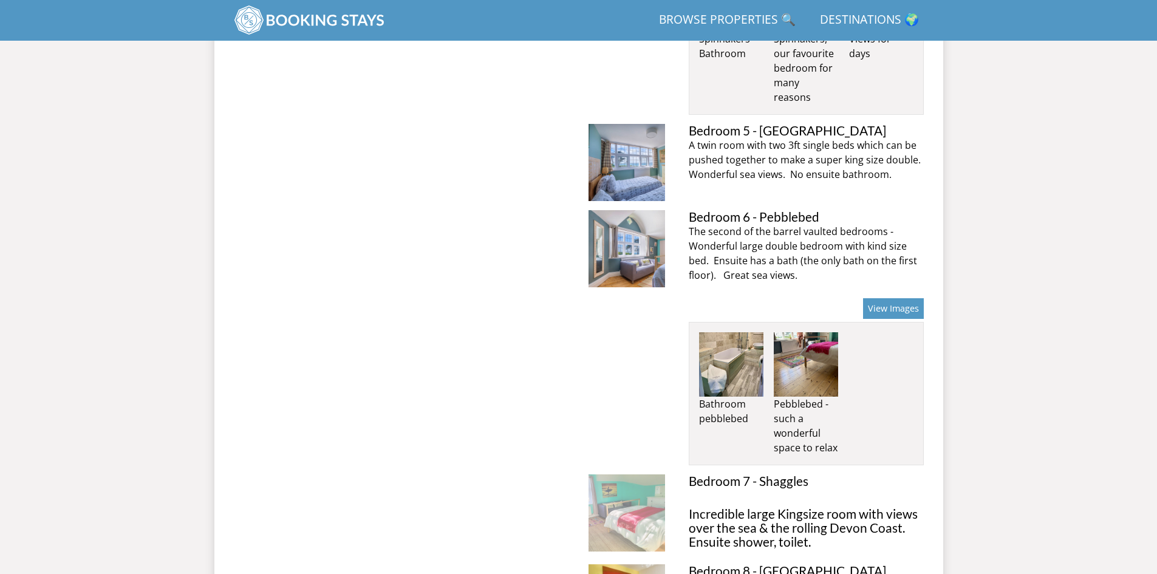
click at [646, 474] on img at bounding box center [627, 512] width 77 height 77
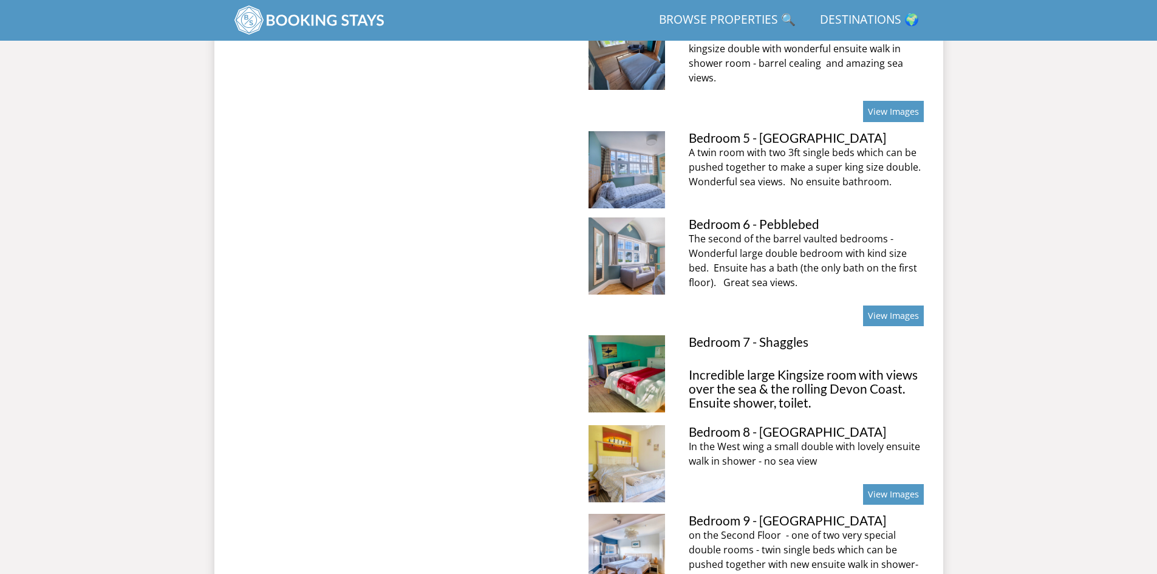
scroll to position [1408, 0]
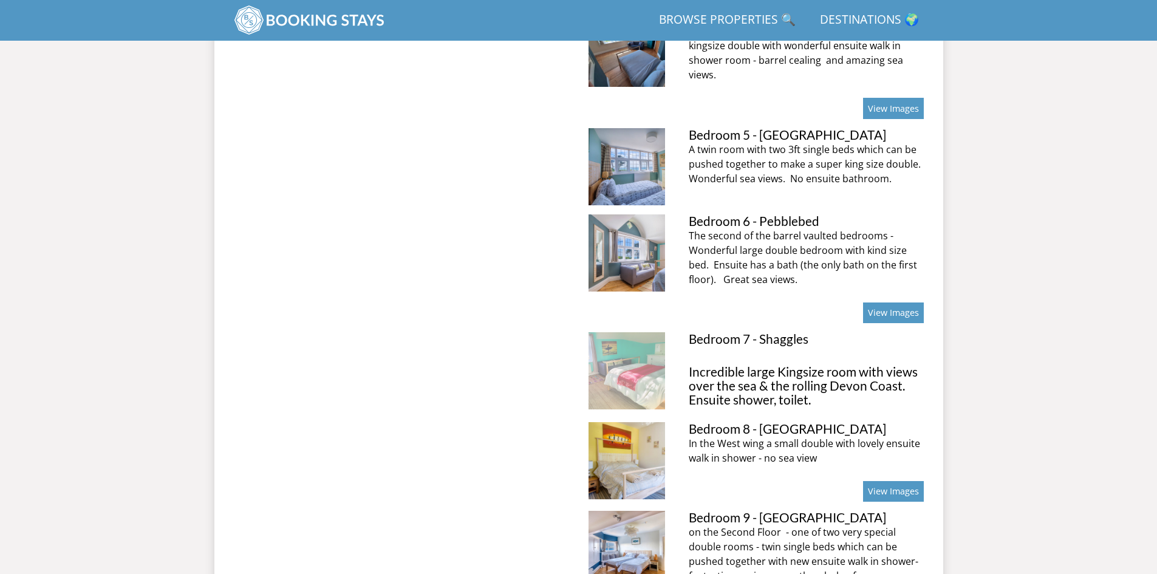
click at [635, 336] on img at bounding box center [627, 370] width 77 height 77
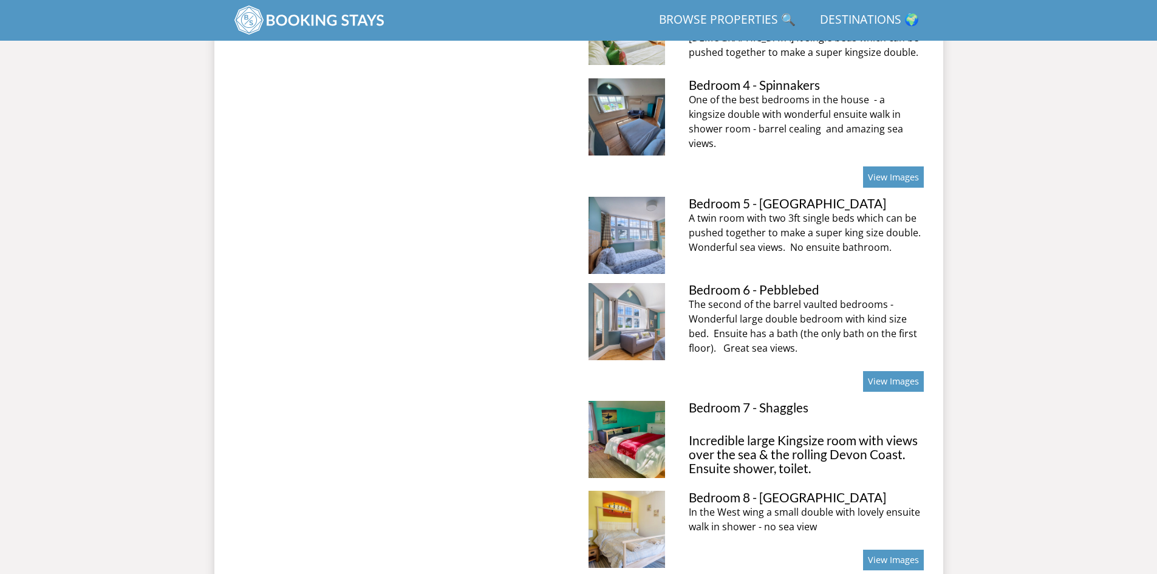
scroll to position [1461, 0]
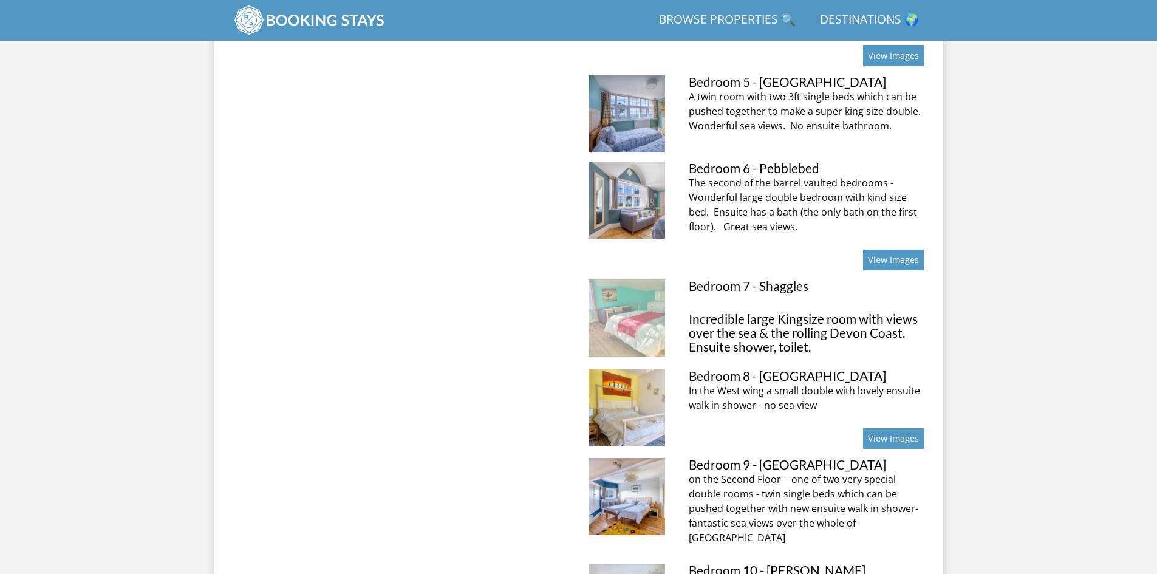
click at [649, 293] on img at bounding box center [627, 317] width 77 height 77
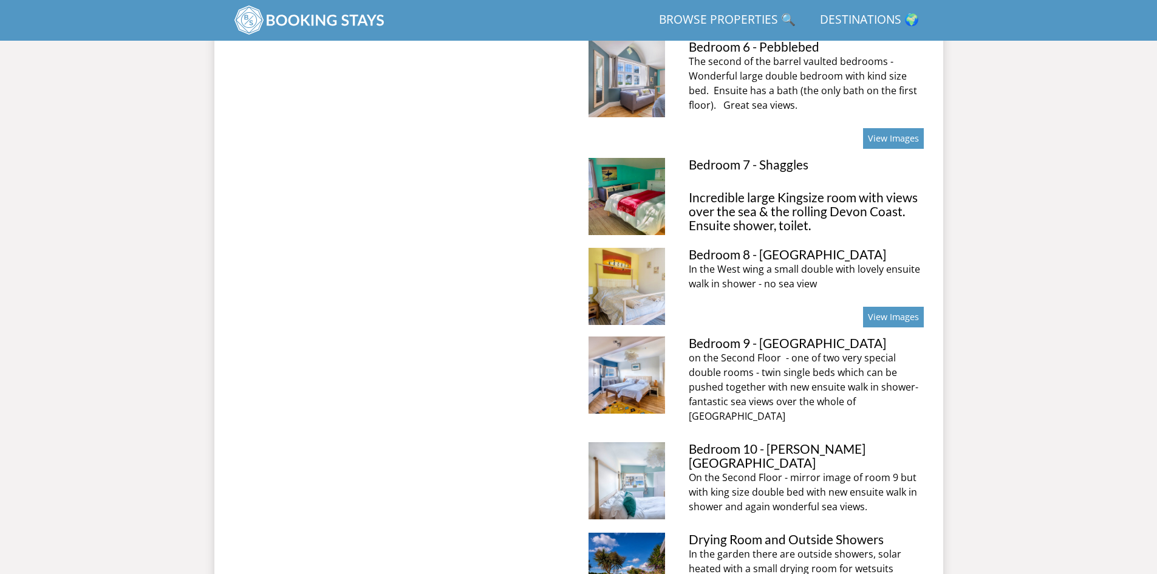
scroll to position [1704, 0]
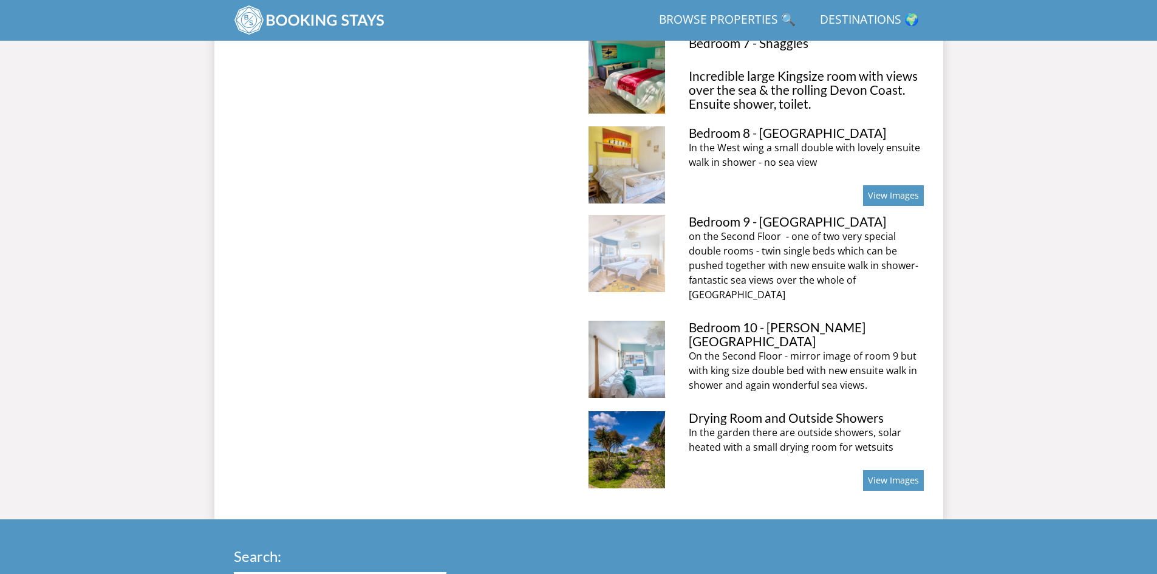
click at [640, 234] on img at bounding box center [627, 253] width 77 height 77
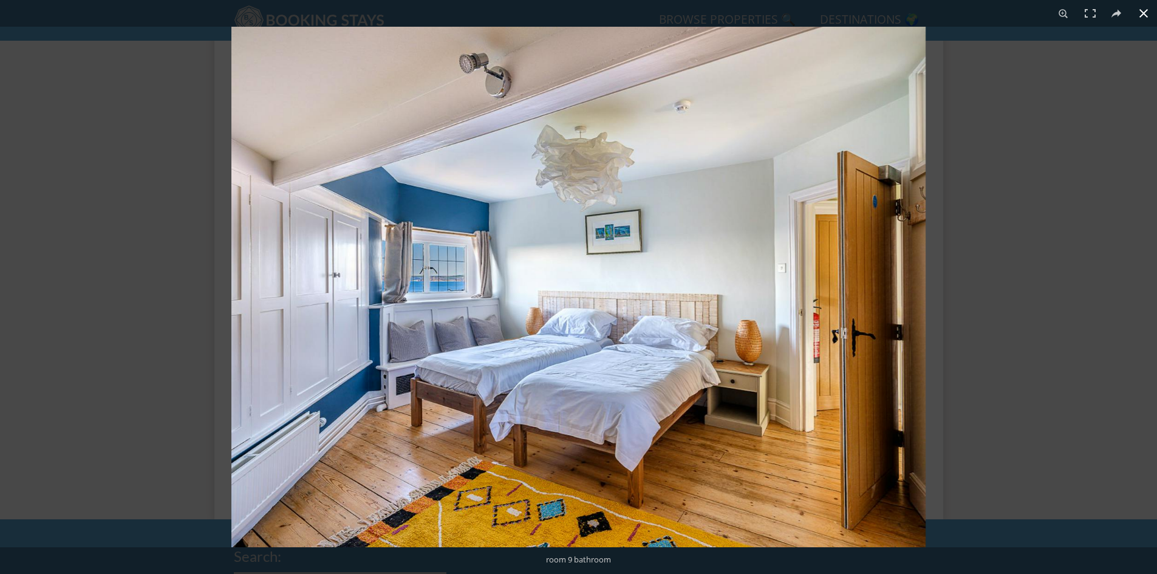
click at [1139, 13] on button at bounding box center [1143, 13] width 27 height 27
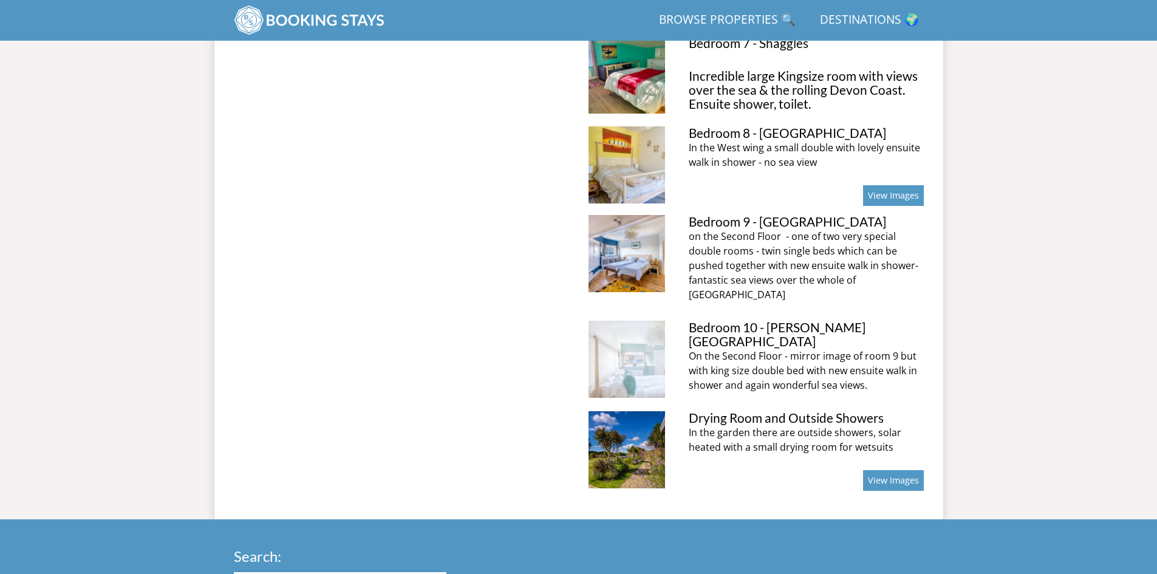
click at [646, 326] on img at bounding box center [627, 359] width 77 height 77
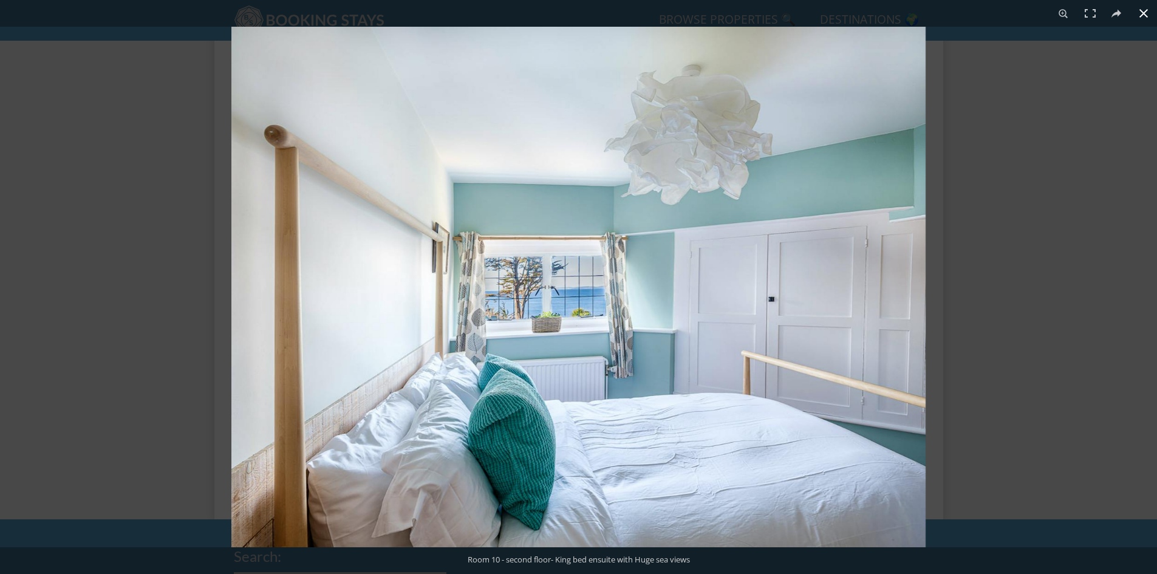
click at [1144, 19] on button at bounding box center [1143, 13] width 27 height 27
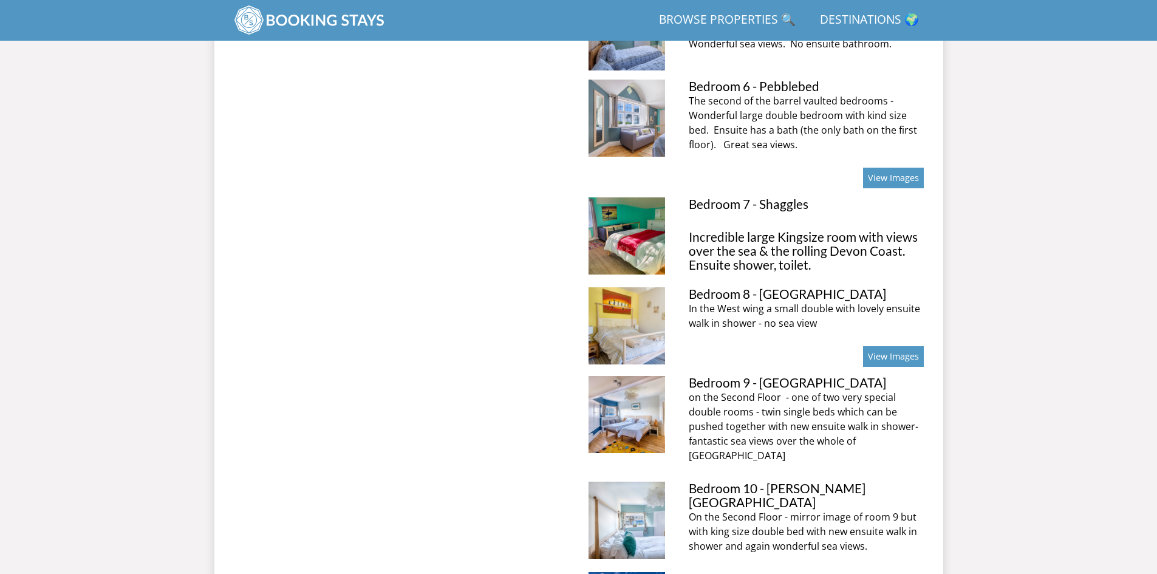
scroll to position [1521, 0]
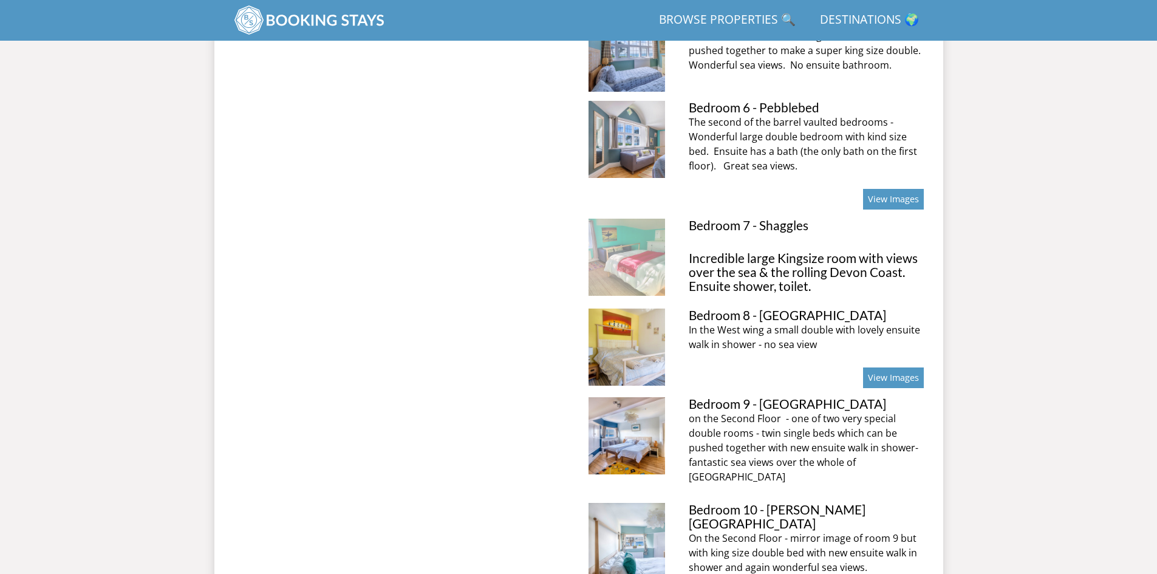
click at [646, 230] on img at bounding box center [627, 257] width 77 height 77
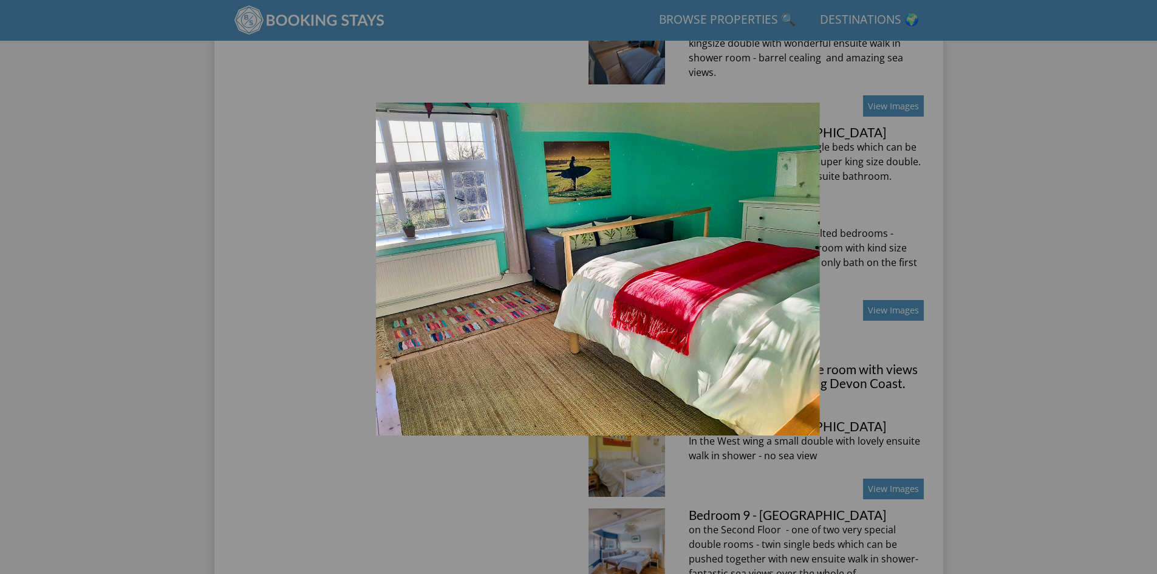
scroll to position [1400, 0]
